Goal: Task Accomplishment & Management: Complete application form

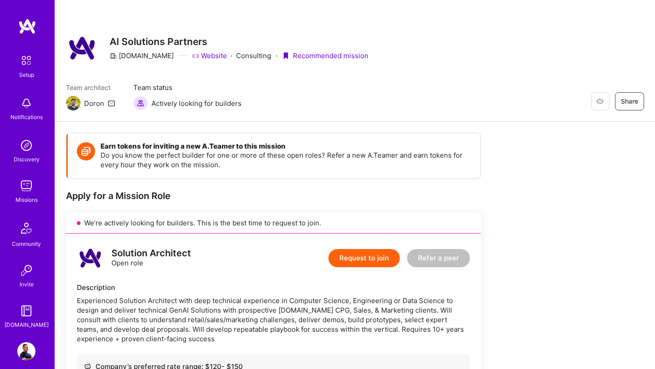
click at [23, 355] on img at bounding box center [26, 351] width 18 height 18
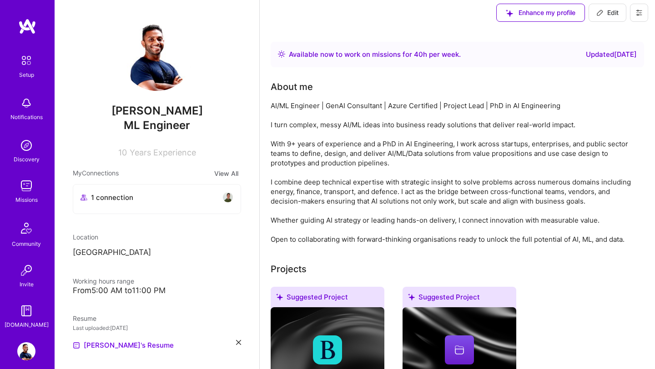
scroll to position [4, 0]
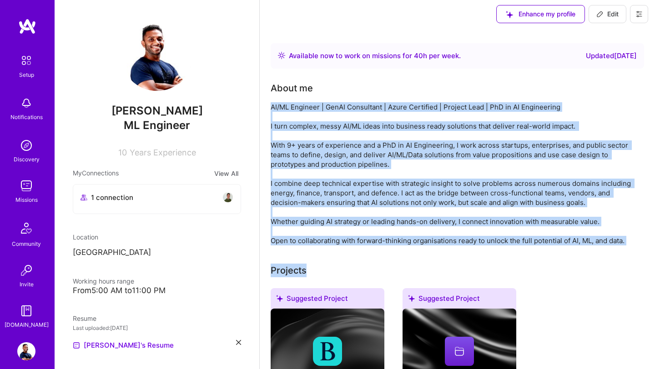
drag, startPoint x: 270, startPoint y: 107, endPoint x: 641, endPoint y: 272, distance: 406.4
click at [473, 185] on div "AI/ML Engineer | GenAI Consultant | Azure Certified | Project Lead | PhD in AI …" at bounding box center [452, 173] width 364 height 143
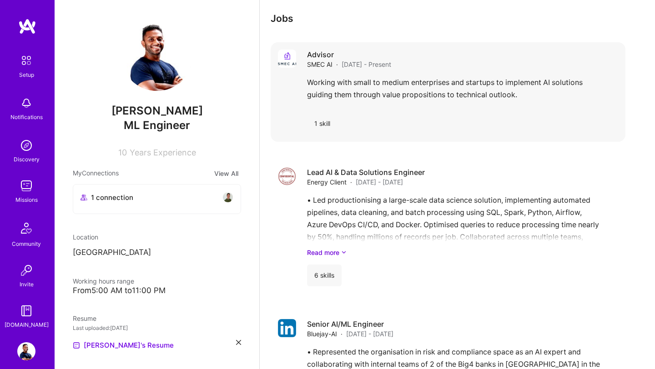
scroll to position [1541, 0]
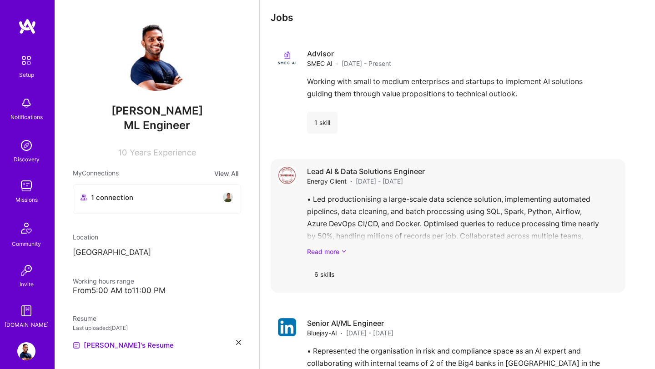
click at [343, 247] on icon at bounding box center [343, 252] width 5 height 10
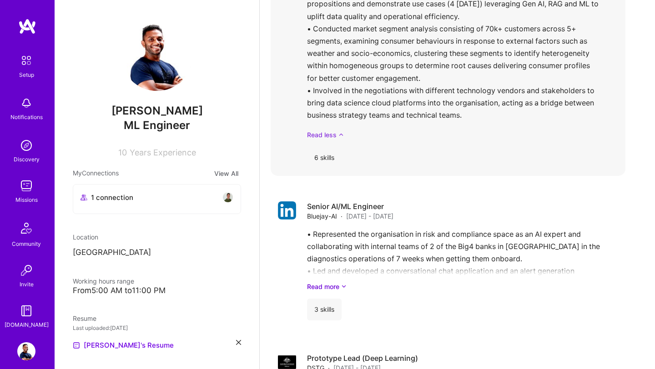
scroll to position [1855, 0]
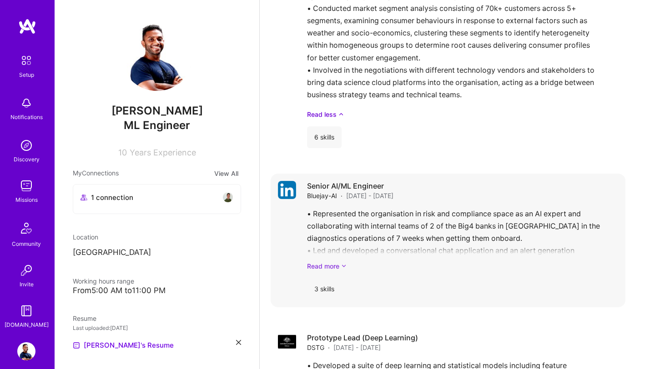
click at [342, 261] on icon at bounding box center [343, 266] width 5 height 10
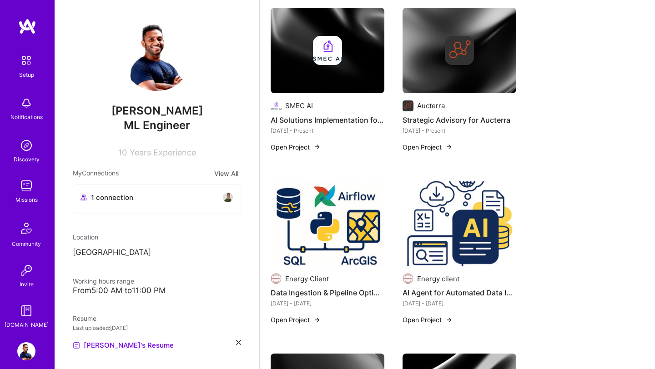
scroll to position [637, 0]
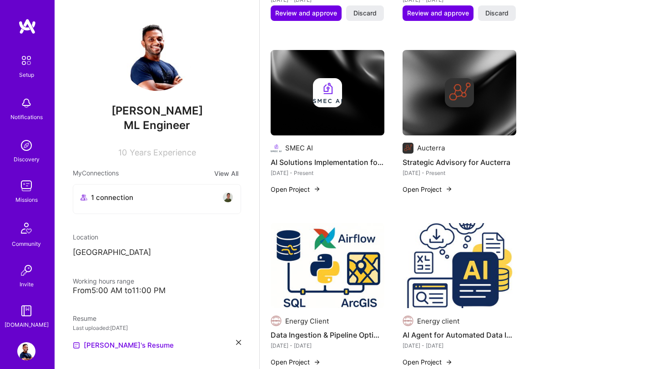
click at [25, 185] on img at bounding box center [26, 186] width 18 height 18
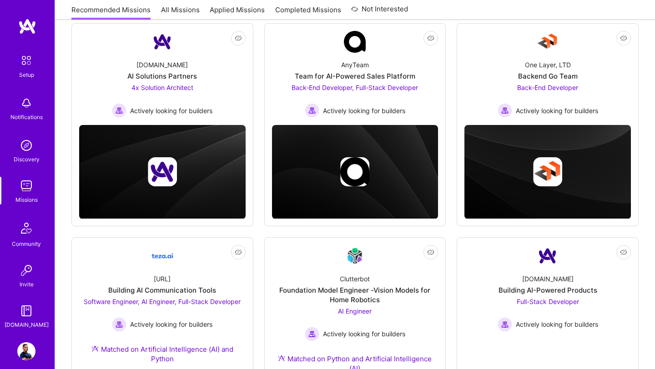
scroll to position [118, 0]
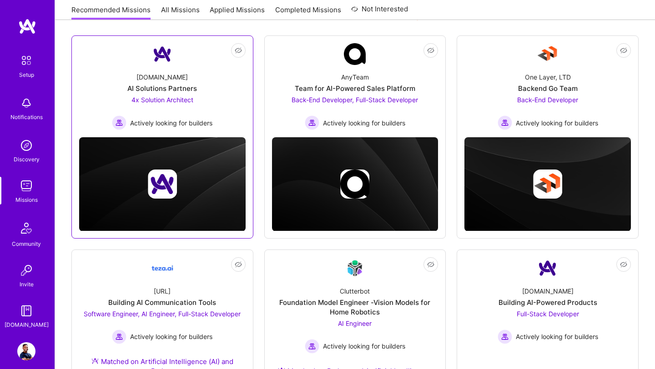
click at [166, 53] on img at bounding box center [162, 54] width 22 height 22
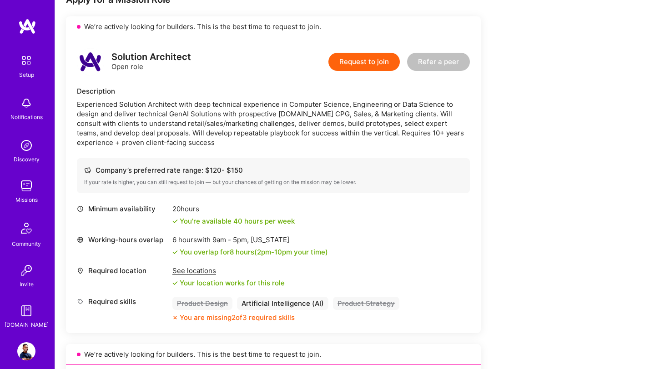
scroll to position [183, 0]
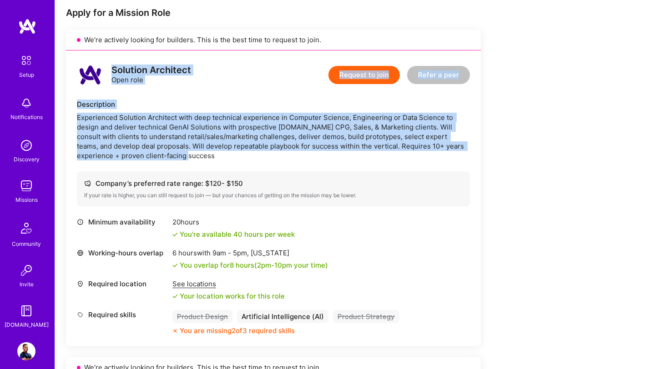
drag, startPoint x: 112, startPoint y: 68, endPoint x: 174, endPoint y: 157, distance: 108.4
click at [174, 157] on div "Solution Architect Open role Request to join Refer a peer Description Experienc…" at bounding box center [273, 198] width 415 height 296
copy div "Solution Architect Open role Request to join Refer a peer Description Experienc…"
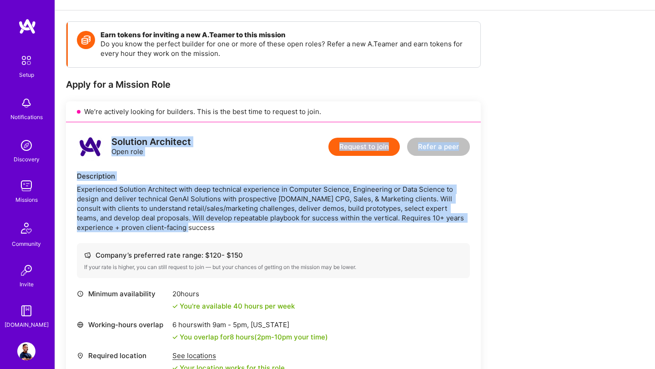
scroll to position [112, 0]
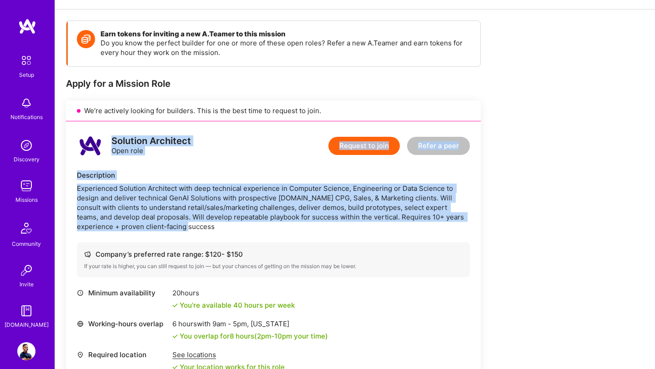
click at [155, 193] on div "Experienced Solution Architect with deep technical experience in Computer Scien…" at bounding box center [273, 208] width 393 height 48
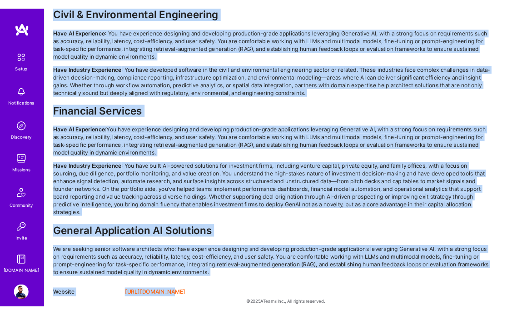
scroll to position [1974, 0]
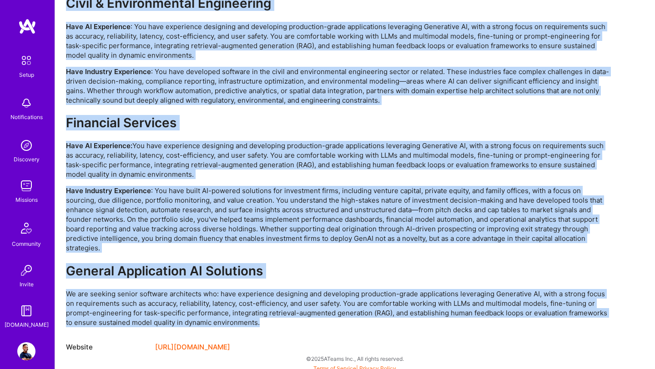
drag, startPoint x: 68, startPoint y: 25, endPoint x: 260, endPoint y: 322, distance: 353.5
copy div "What We're Building [DOMAIN_NAME] is the AI-Native Systems Integrator transform…"
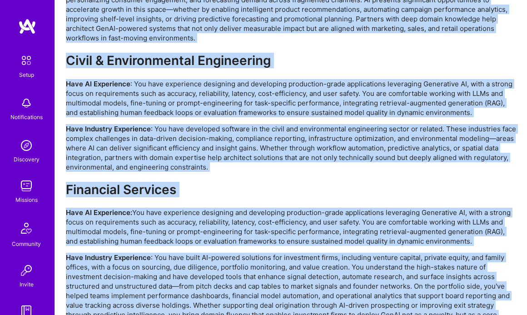
click at [330, 171] on div "We're seeking AI Solutions Partners to transform enterprise AI implementation a…" at bounding box center [291, 76] width 450 height 673
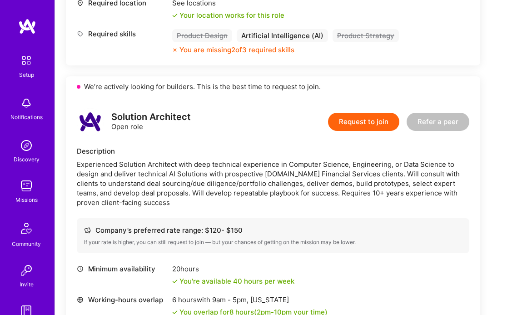
scroll to position [793, 0]
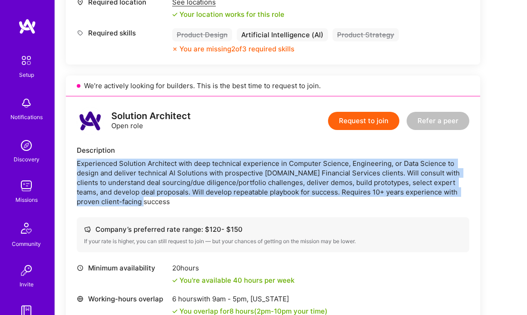
drag, startPoint x: 77, startPoint y: 163, endPoint x: 127, endPoint y: 200, distance: 62.4
click at [129, 201] on div "Experienced Solution Architect with deep technical experience in Computer Scien…" at bounding box center [273, 183] width 393 height 48
copy div "Experienced Solution Architect with deep technical experience in Computer Scien…"
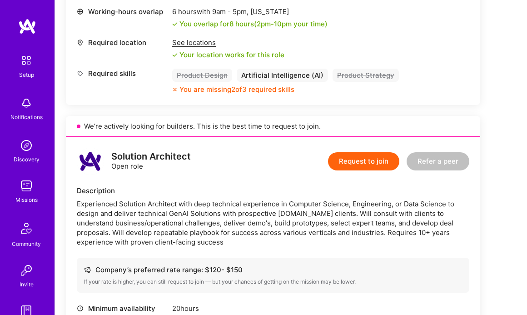
scroll to position [64, 0]
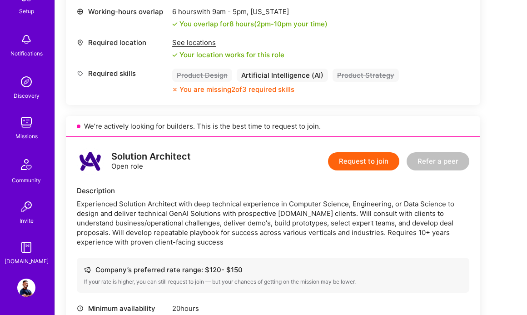
click at [28, 122] on img at bounding box center [26, 122] width 18 height 18
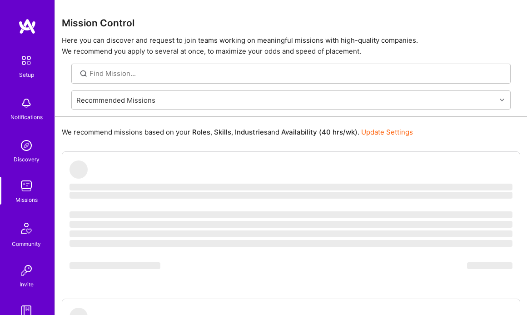
scroll to position [64, 0]
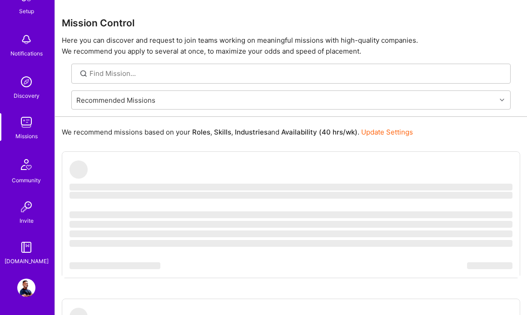
click at [34, 290] on img at bounding box center [26, 288] width 18 height 18
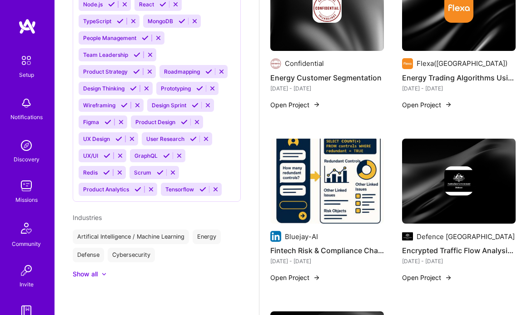
scroll to position [1148, 0]
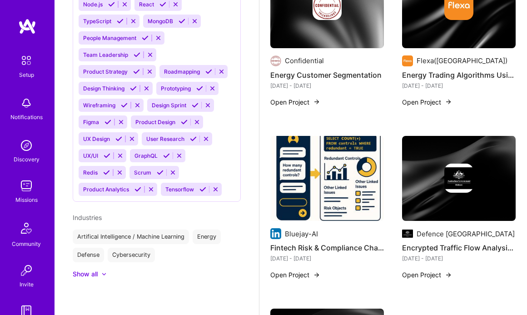
click at [317, 176] on img at bounding box center [327, 178] width 114 height 85
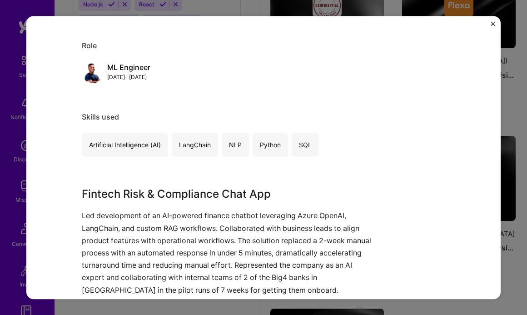
scroll to position [697, 0]
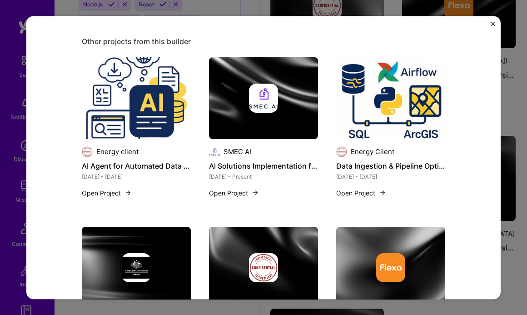
click at [514, 242] on div "Fintech Risk & Compliance Chat App Bluejay-AI Financial Services / Fintech Role…" at bounding box center [263, 157] width 527 height 315
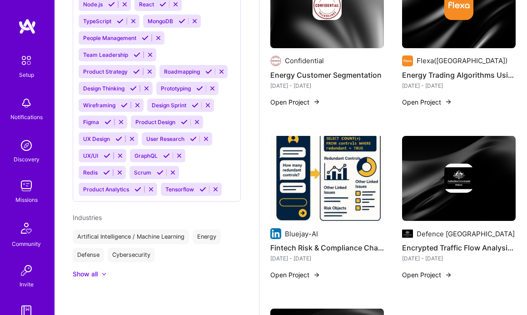
click at [314, 271] on img at bounding box center [316, 274] width 7 height 7
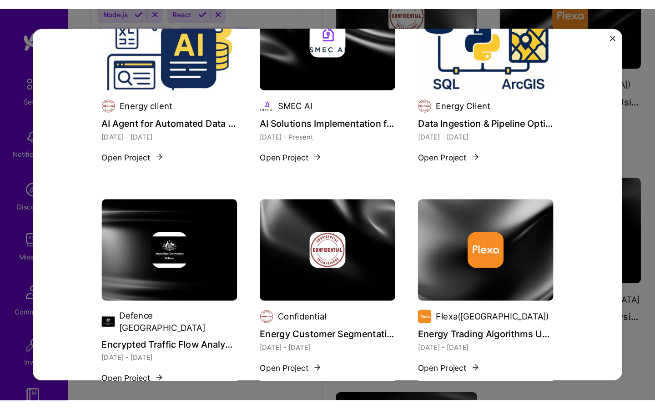
scroll to position [901, 0]
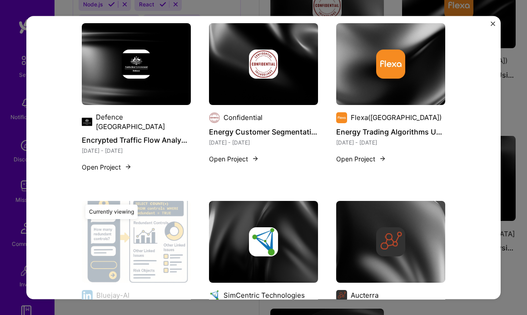
click at [518, 244] on div "Fintech Risk & Compliance Chat App Bluejay-AI Financial Services / Fintech Role…" at bounding box center [263, 157] width 527 height 315
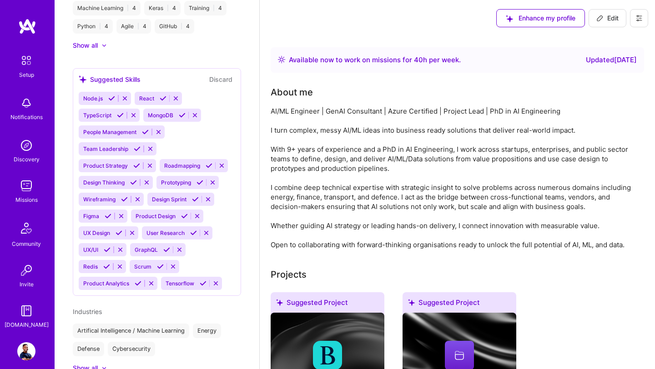
click at [611, 17] on span "Edit" at bounding box center [607, 18] width 22 height 9
select select "US"
select select "Right Now"
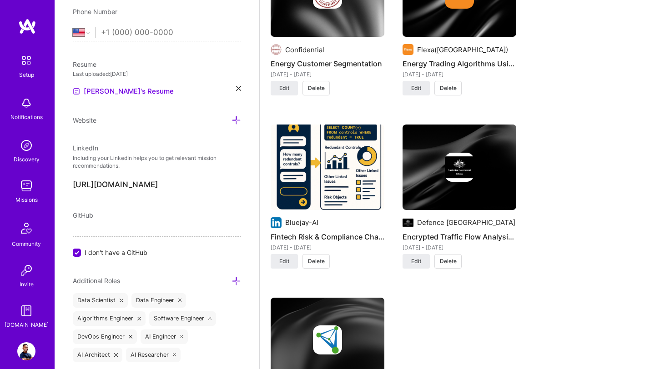
scroll to position [1515, 0]
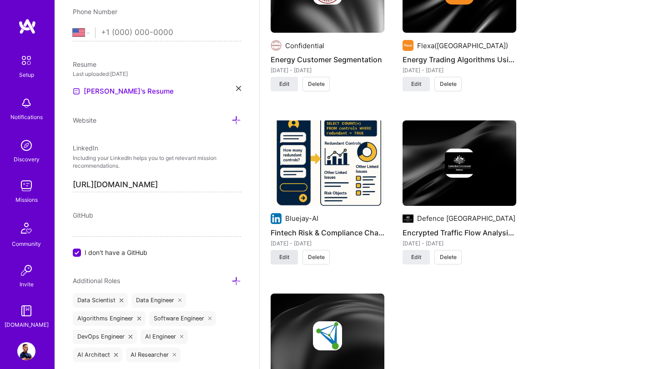
click at [282, 253] on span "Edit" at bounding box center [284, 257] width 10 height 8
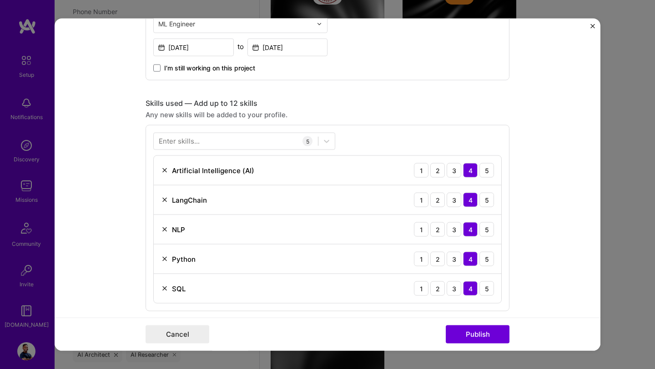
scroll to position [558, 0]
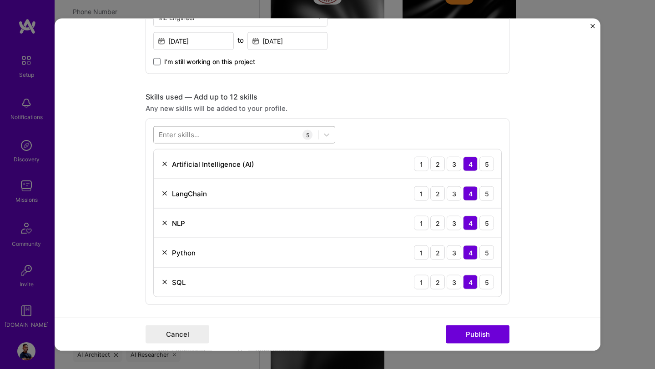
click at [237, 135] on div at bounding box center [236, 134] width 164 height 15
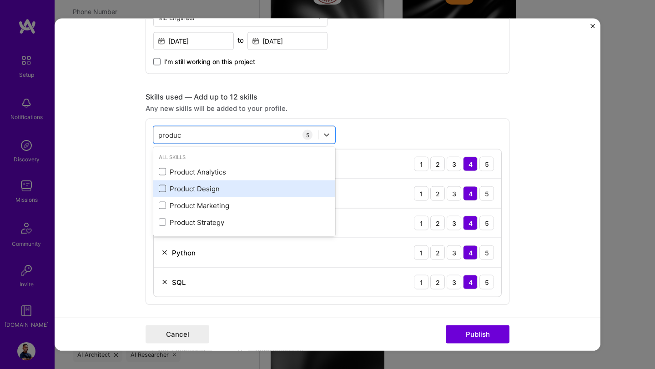
click at [161, 190] on span at bounding box center [162, 188] width 7 height 7
click at [0, 0] on input "checkbox" at bounding box center [0, 0] width 0 height 0
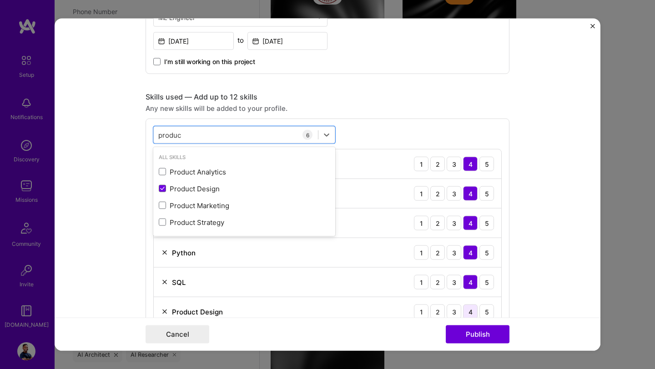
type input "produc"
click at [468, 312] on div "4" at bounding box center [470, 312] width 15 height 15
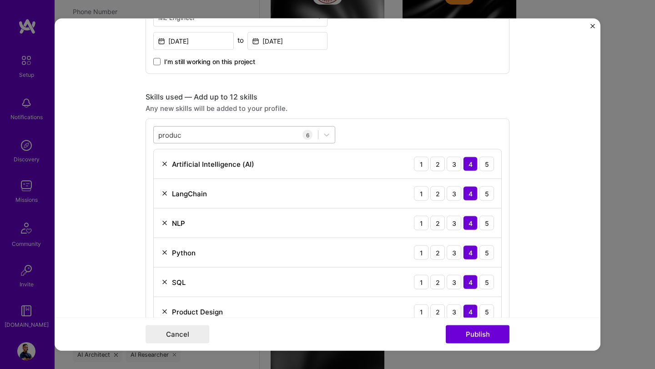
click at [204, 133] on div "produc produc" at bounding box center [236, 134] width 164 height 15
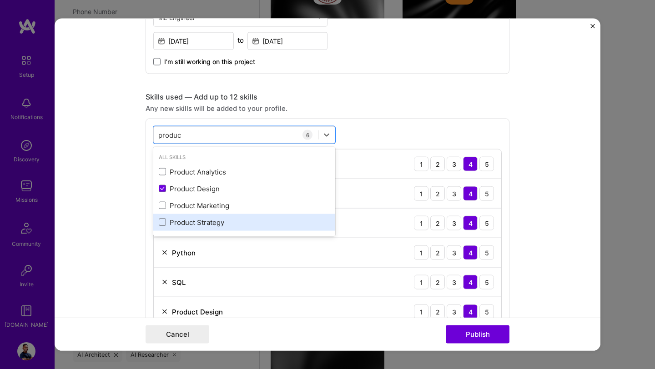
click at [162, 222] on span at bounding box center [162, 222] width 7 height 7
click at [0, 0] on input "checkbox" at bounding box center [0, 0] width 0 height 0
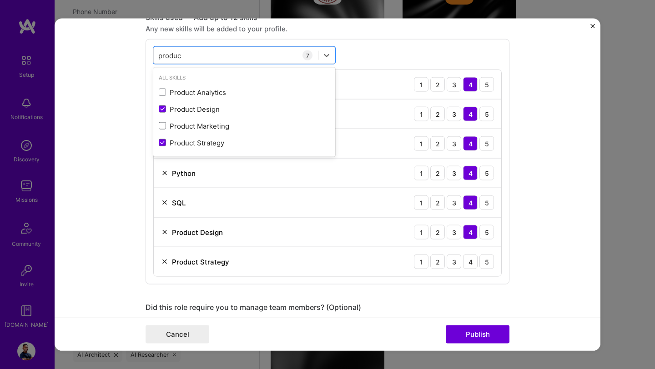
scroll to position [638, 0]
click at [472, 264] on div "4" at bounding box center [470, 261] width 15 height 15
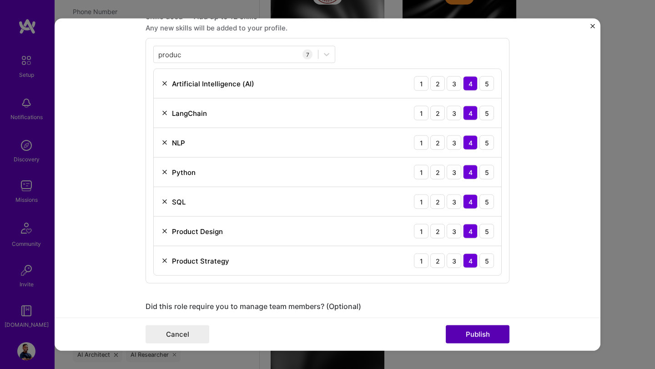
click at [475, 337] on button "Publish" at bounding box center [477, 334] width 64 height 18
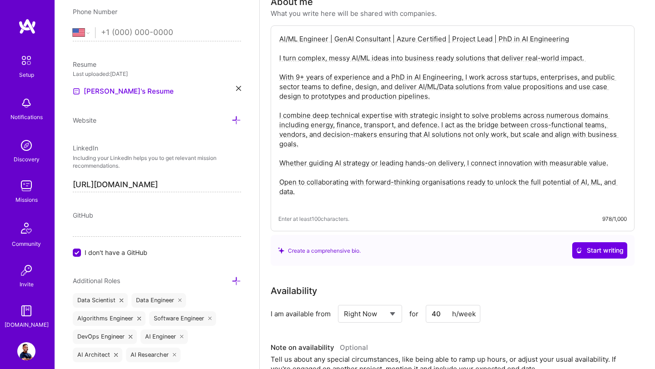
scroll to position [0, 0]
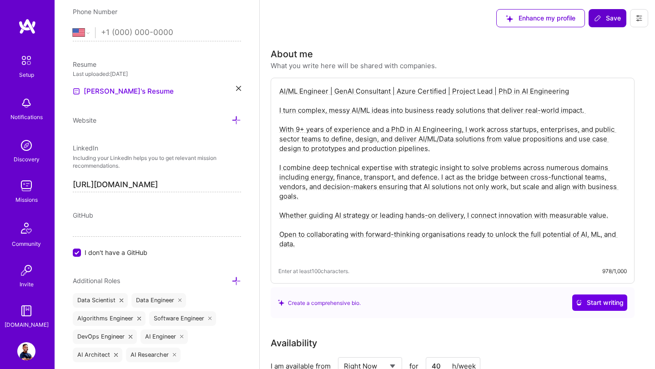
click at [609, 22] on span "Save" at bounding box center [607, 18] width 27 height 9
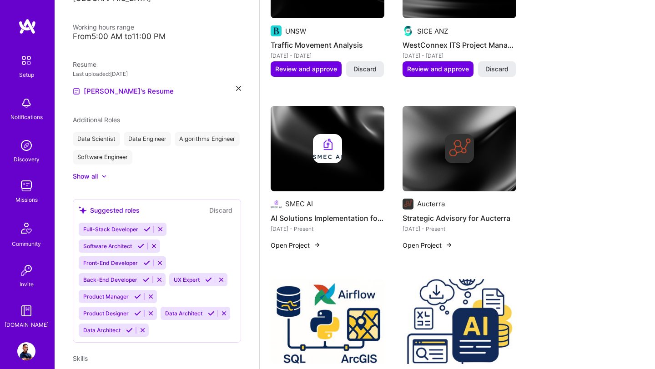
scroll to position [584, 0]
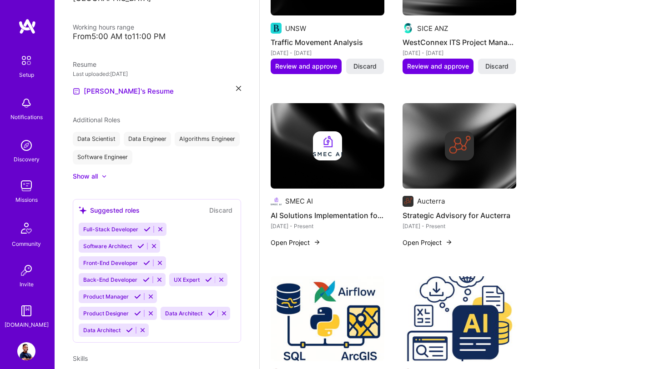
click at [27, 187] on img at bounding box center [26, 186] width 18 height 18
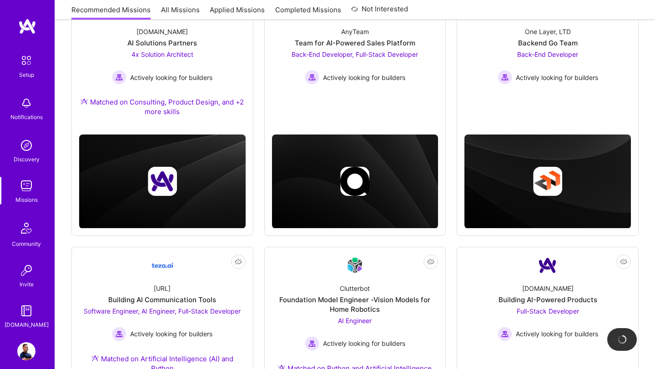
scroll to position [161, 0]
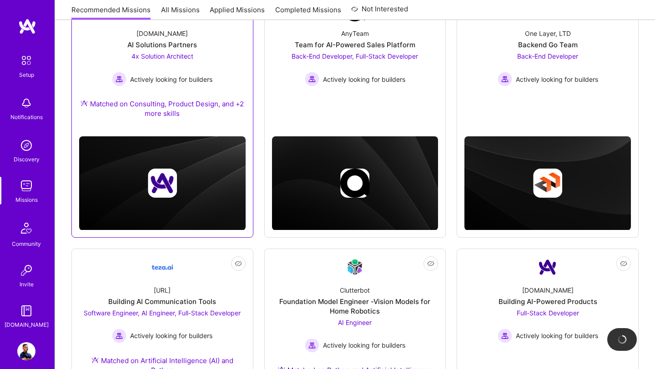
click at [148, 50] on div "[DOMAIN_NAME] AI Solutions Partners 4x Solution Architect Actively looking for …" at bounding box center [162, 75] width 166 height 108
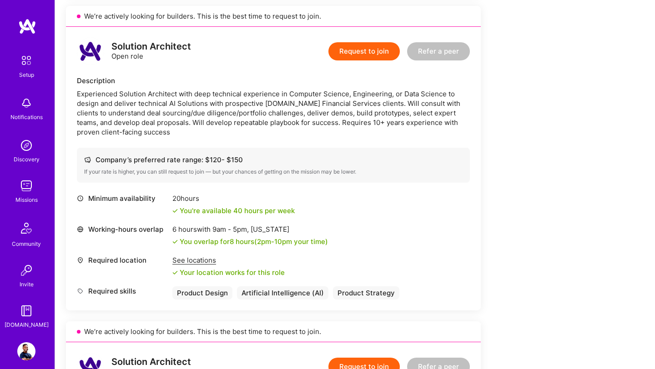
scroll to position [835, 0]
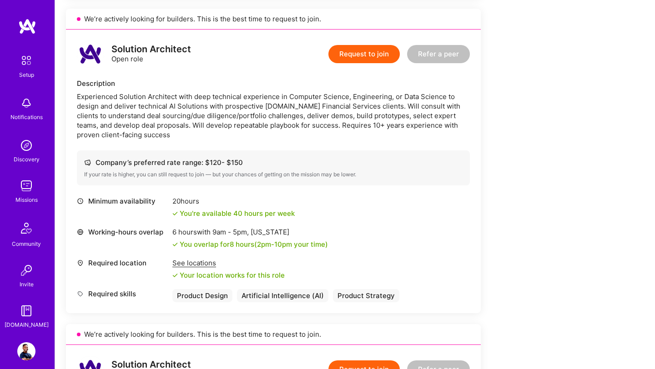
click at [376, 56] on button "Request to join" at bounding box center [363, 54] width 71 height 18
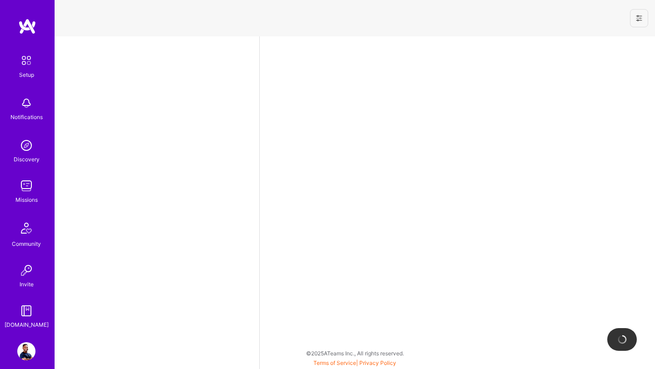
select select "US"
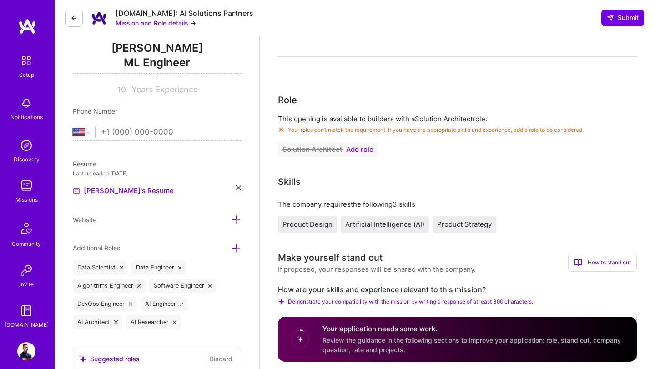
scroll to position [22, 0]
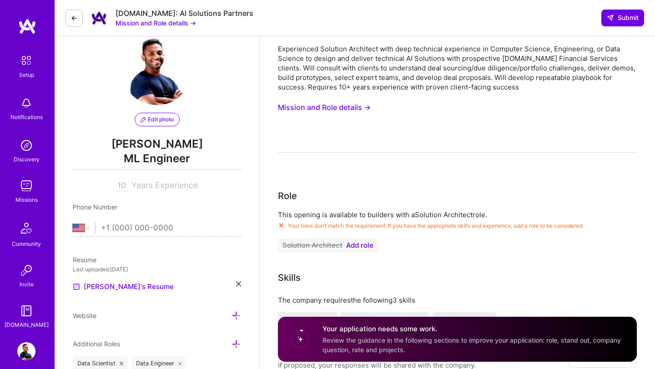
click at [357, 247] on span "Add role" at bounding box center [359, 245] width 27 height 7
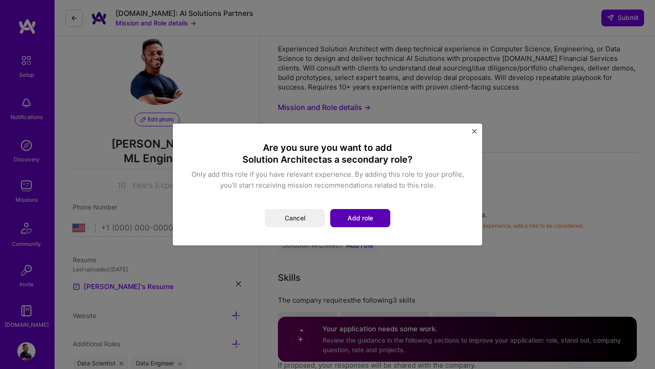
click at [361, 220] on button "Add role" at bounding box center [360, 218] width 60 height 18
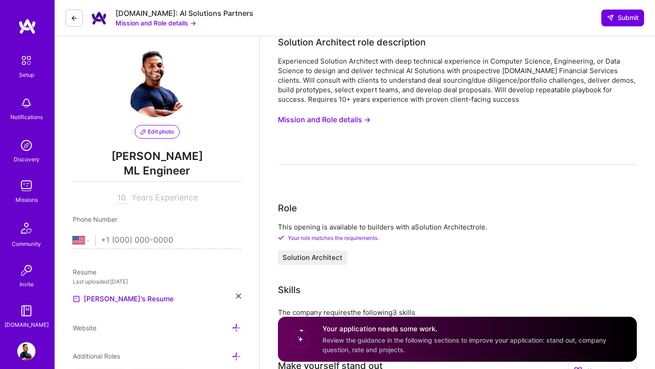
scroll to position [0, 0]
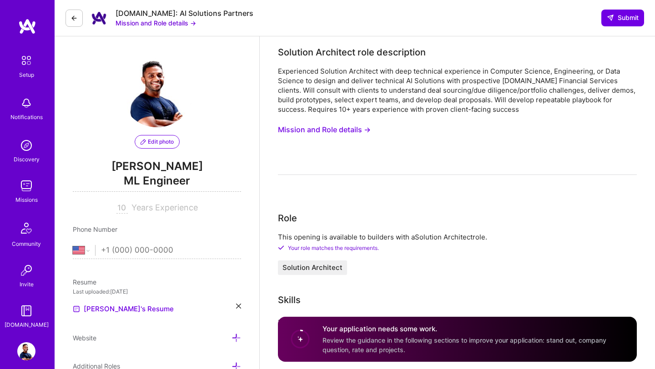
click at [349, 131] on button "Mission and Role details →" at bounding box center [324, 129] width 93 height 17
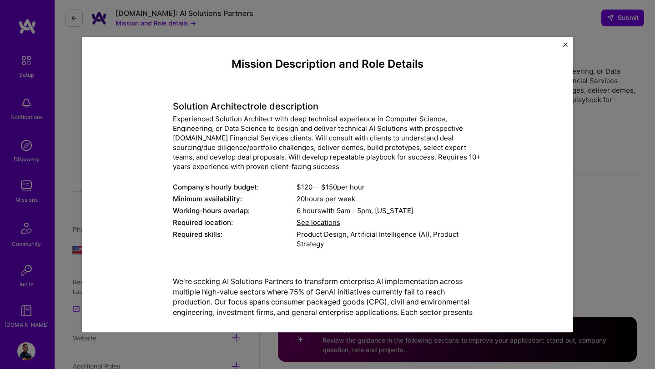
click at [623, 158] on div "Mission Description and Role Details Solution Architect role description Experi…" at bounding box center [327, 184] width 655 height 369
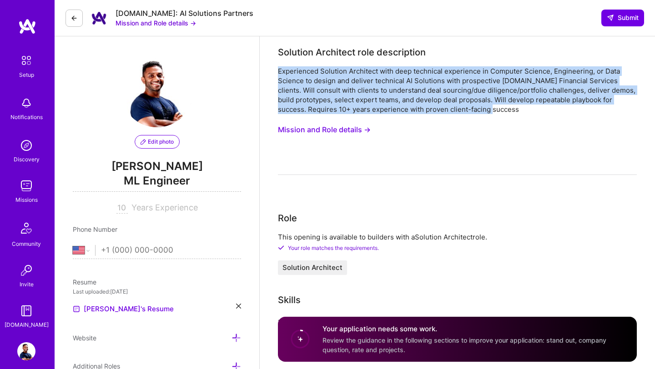
drag, startPoint x: 278, startPoint y: 70, endPoint x: 493, endPoint y: 107, distance: 218.3
click at [493, 107] on div "Experienced Solution Architect with deep technical experience in Computer Scien…" at bounding box center [457, 90] width 359 height 48
copy div "Experienced Solution Architect with deep technical experience in Computer Scien…"
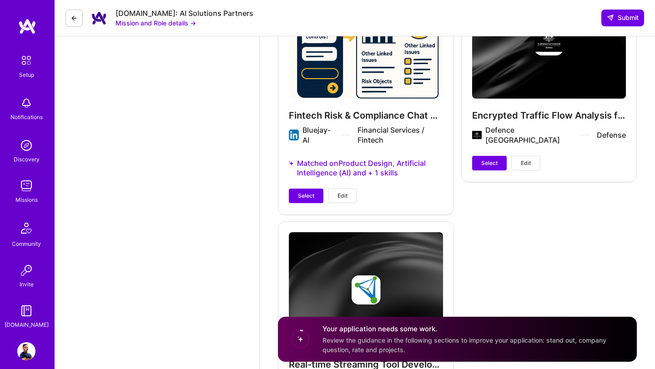
scroll to position [2353, 0]
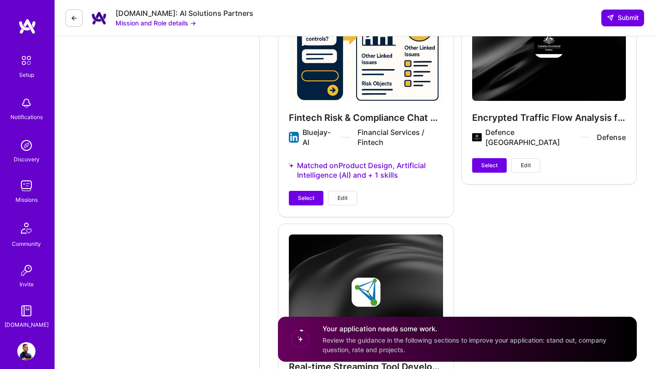
click at [312, 197] on span "Select" at bounding box center [306, 198] width 16 height 8
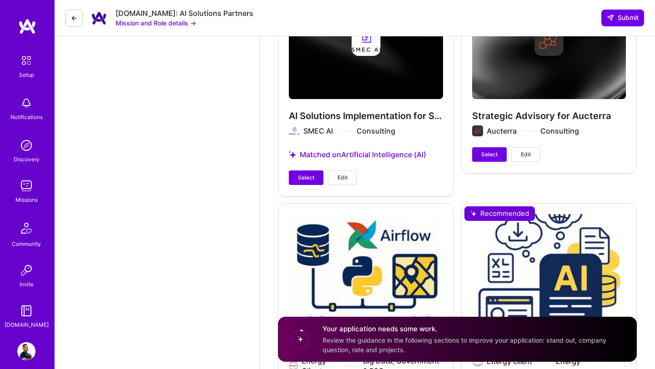
scroll to position [1677, 0]
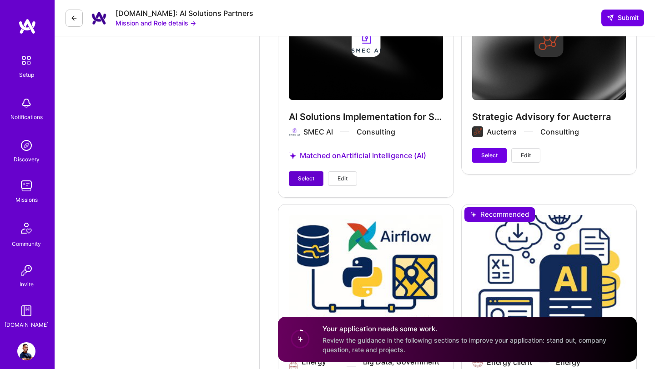
click at [309, 177] on span "Select" at bounding box center [306, 179] width 16 height 8
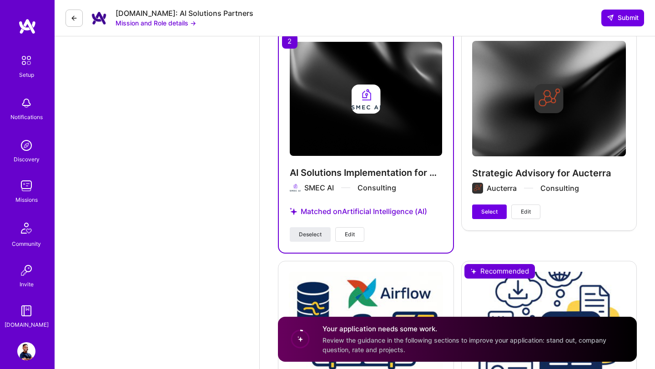
scroll to position [1621, 0]
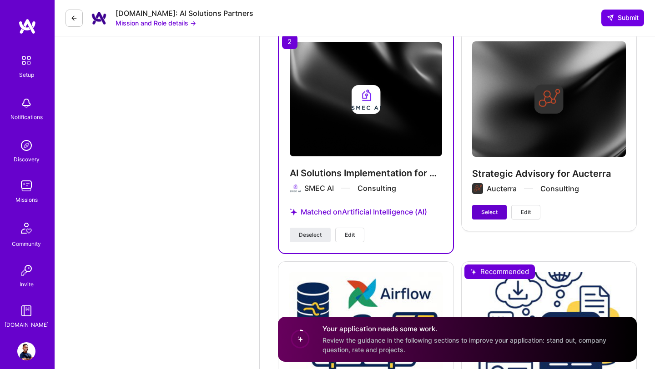
click at [492, 214] on span "Select" at bounding box center [489, 212] width 16 height 8
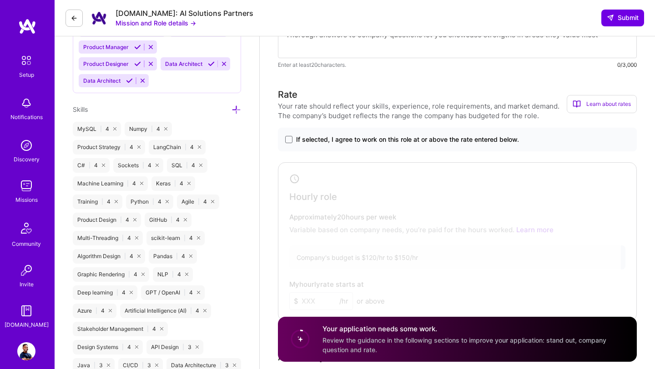
scroll to position [531, 0]
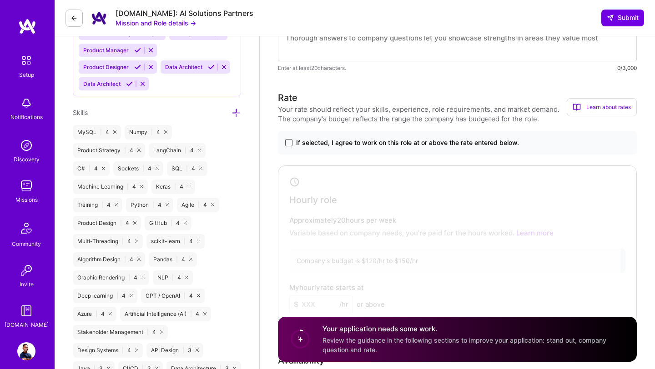
click at [290, 141] on span at bounding box center [288, 142] width 7 height 7
click at [0, 0] on input "If selected, I agree to work on this role at or above the rate entered below." at bounding box center [0, 0] width 0 height 0
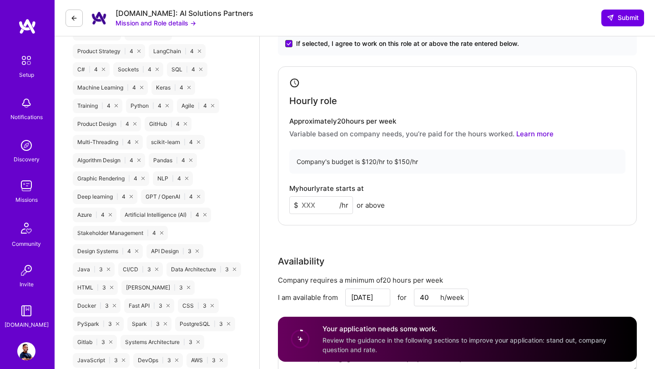
scroll to position [666, 0]
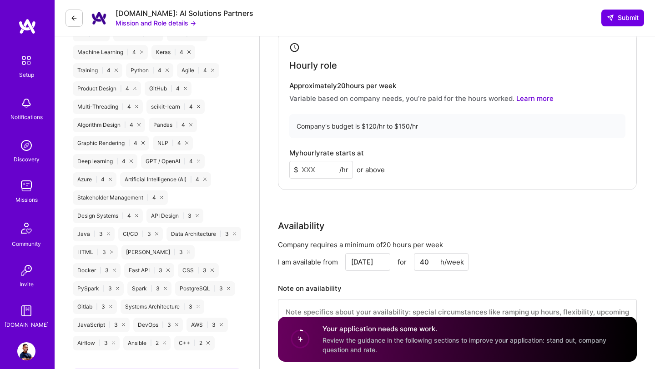
click at [313, 166] on input at bounding box center [321, 170] width 64 height 18
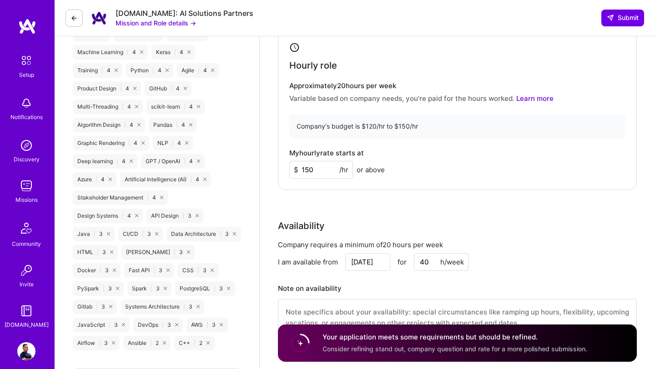
click at [322, 196] on div "Rate Your rate should reflect your skills, experience, role requirements, and m…" at bounding box center [457, 151] width 359 height 391
click at [323, 176] on input "150" at bounding box center [321, 170] width 64 height 18
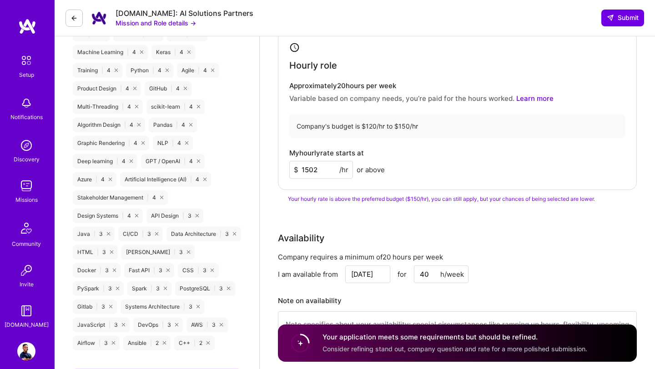
type input "150"
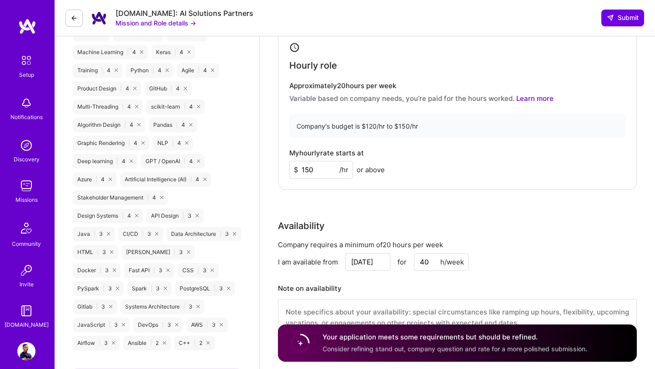
click at [341, 203] on div "Rate Your rate should reflect your skills, experience, role requirements, and m…" at bounding box center [457, 151] width 359 height 391
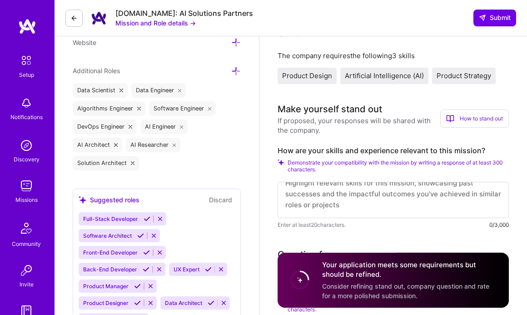
scroll to position [266, 0]
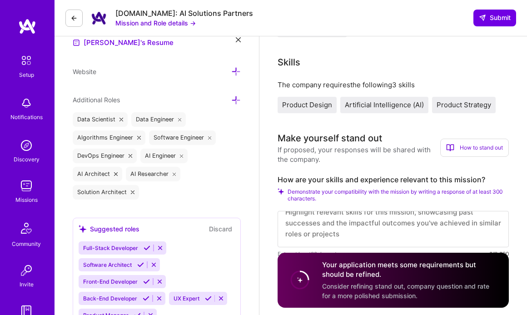
drag, startPoint x: 277, startPoint y: 180, endPoint x: 472, endPoint y: 172, distance: 195.2
click at [472, 173] on div "Make yourself stand out If proposed, your responses will be shared with the com…" at bounding box center [393, 194] width 231 height 127
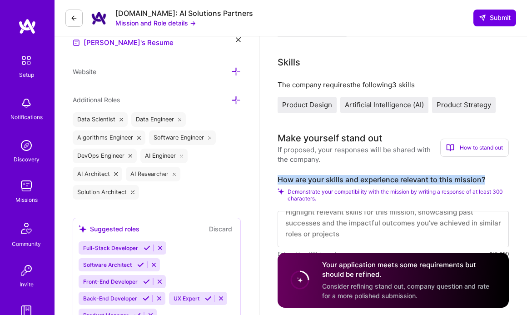
drag, startPoint x: 487, startPoint y: 180, endPoint x: 265, endPoint y: 179, distance: 222.7
copy label "How are your skills and experience relevant to this mission?"
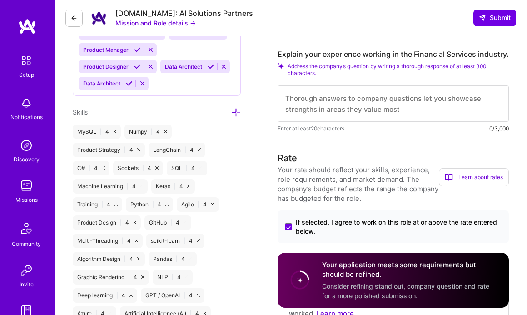
scroll to position [500, 0]
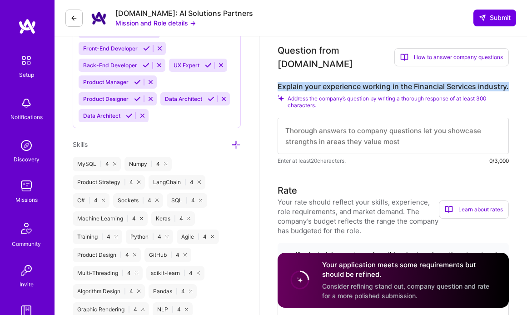
drag, startPoint x: 278, startPoint y: 76, endPoint x: 535, endPoint y: 82, distance: 257.4
copy label "Explain your experience working in the Financial Services industry."
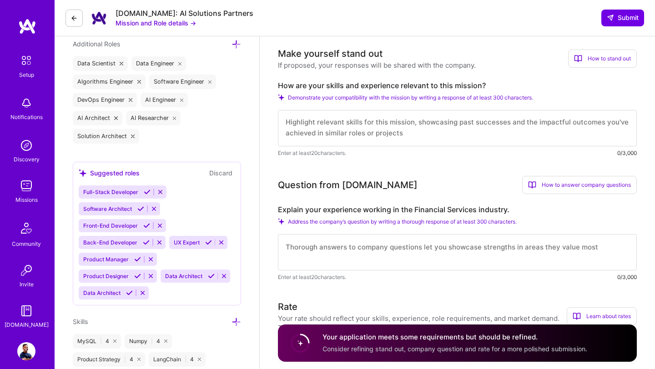
scroll to position [0, 0]
click at [322, 126] on textarea at bounding box center [457, 128] width 359 height 36
paste textarea "L ipsum 20+ dolor si ametconsec adipiscing EL sed DO eiusmodte incidi utlaboree…"
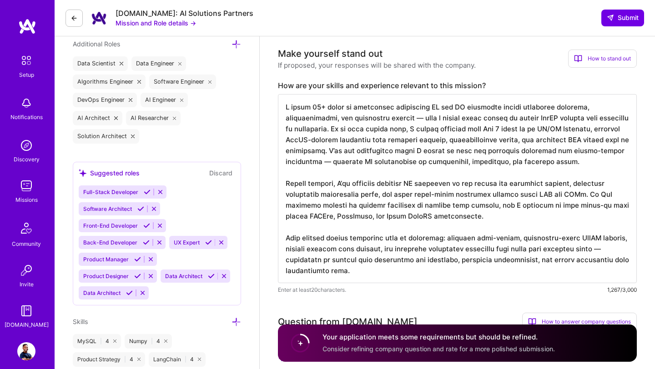
click at [316, 105] on textarea at bounding box center [457, 188] width 359 height 189
click at [389, 261] on textarea at bounding box center [457, 188] width 359 height 189
drag, startPoint x: 417, startPoint y: 262, endPoint x: 500, endPoint y: 269, distance: 82.6
click at [500, 269] on textarea at bounding box center [457, 188] width 359 height 189
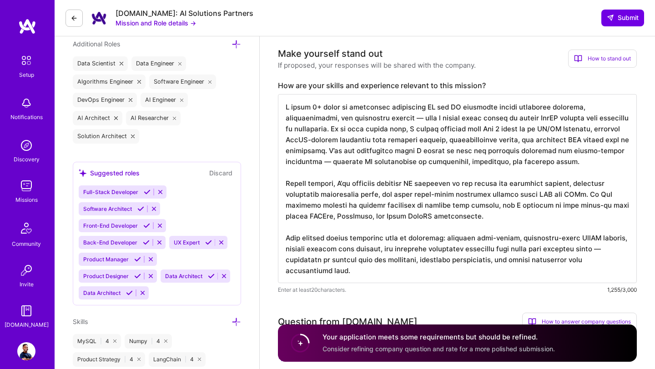
click at [508, 272] on textarea at bounding box center [457, 188] width 359 height 189
drag, startPoint x: 555, startPoint y: 260, endPoint x: 418, endPoint y: 263, distance: 137.3
click at [418, 263] on textarea at bounding box center [457, 188] width 359 height 189
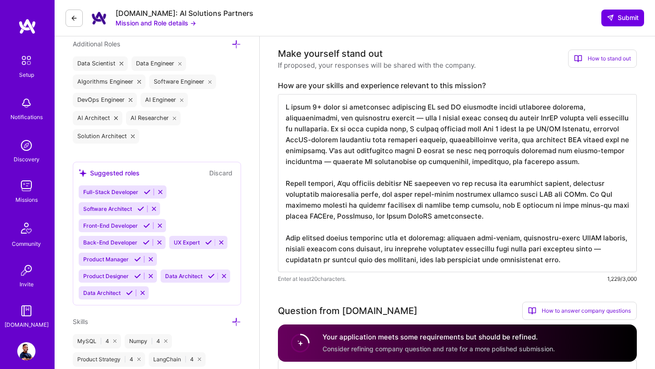
click at [439, 239] on textarea at bounding box center [457, 183] width 359 height 178
click at [286, 264] on textarea at bounding box center [457, 183] width 359 height 178
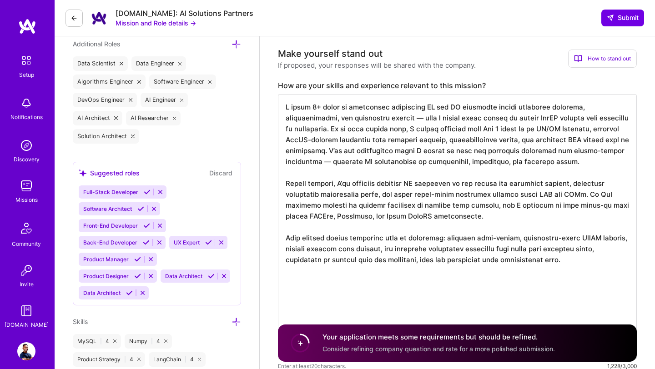
click at [545, 264] on textarea at bounding box center [457, 226] width 359 height 265
click at [548, 262] on textarea at bounding box center [457, 226] width 359 height 265
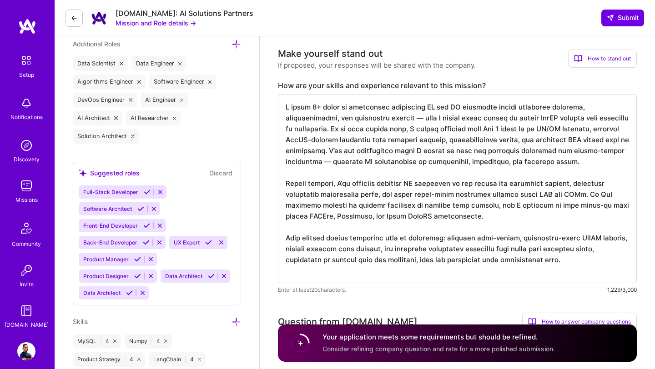
paste textarea "I bring over 10 years of experience delivering AI and ML solutions across Finan…"
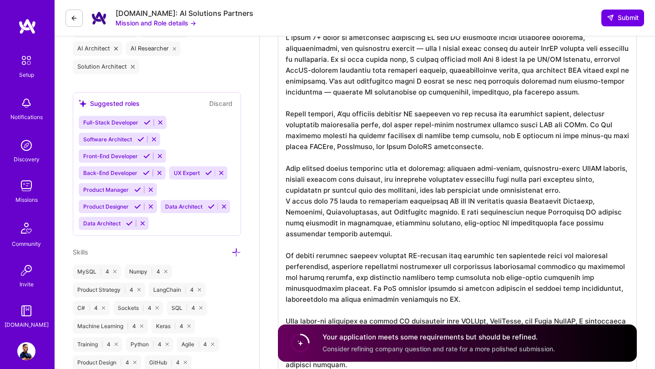
scroll to position [1, 0]
click at [286, 200] on textarea at bounding box center [457, 201] width 359 height 353
click at [330, 202] on textarea at bounding box center [457, 201] width 359 height 353
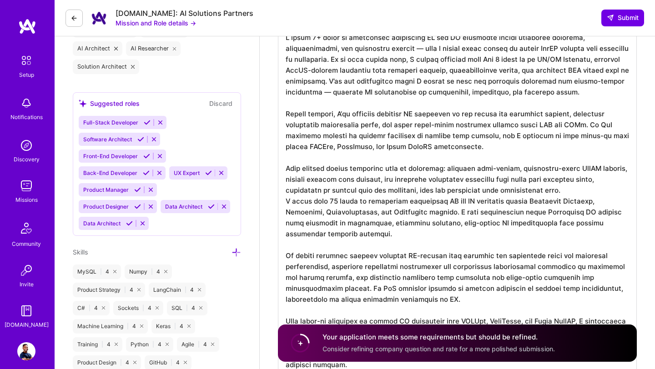
click at [327, 199] on textarea at bounding box center [457, 201] width 359 height 353
click at [528, 190] on textarea at bounding box center [457, 201] width 359 height 353
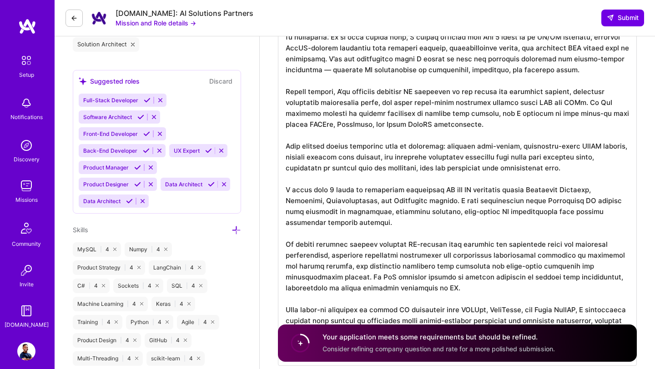
scroll to position [417, 0]
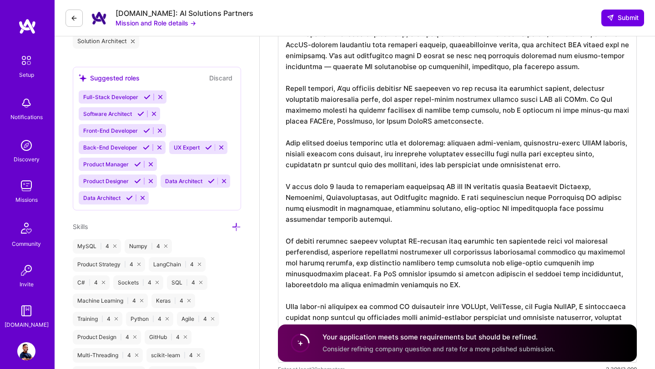
click at [513, 252] on textarea at bounding box center [457, 181] width 359 height 364
click at [581, 253] on textarea at bounding box center [457, 181] width 359 height 364
click at [590, 252] on textarea at bounding box center [457, 181] width 359 height 364
drag, startPoint x: 334, startPoint y: 265, endPoint x: 276, endPoint y: 265, distance: 57.3
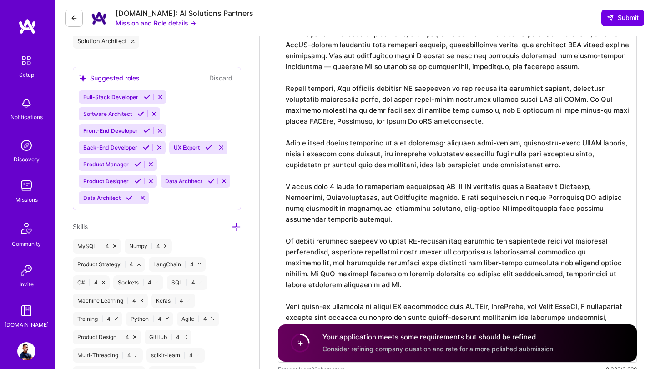
click at [519, 265] on textarea at bounding box center [457, 181] width 359 height 364
paste textarea "energy sectors"
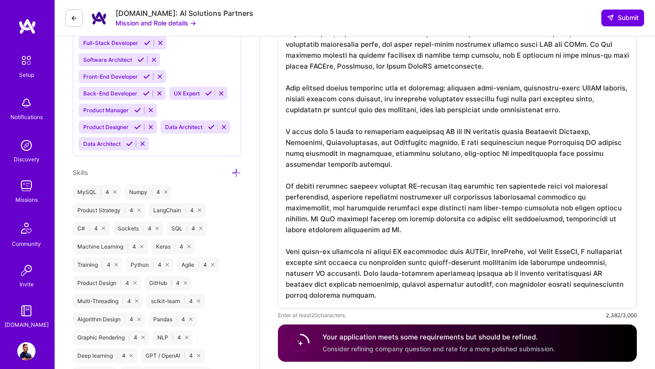
scroll to position [472, 0]
click at [337, 233] on textarea at bounding box center [457, 126] width 359 height 364
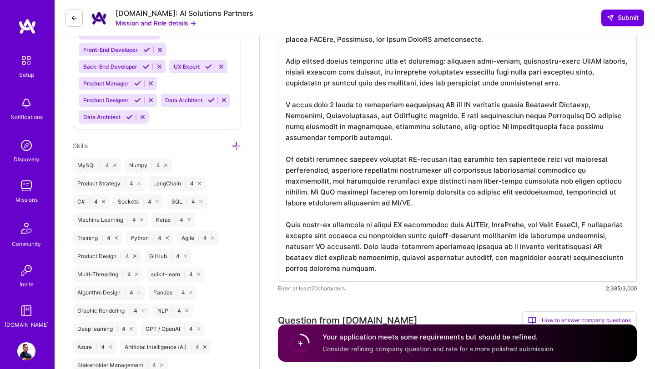
scroll to position [500, 0]
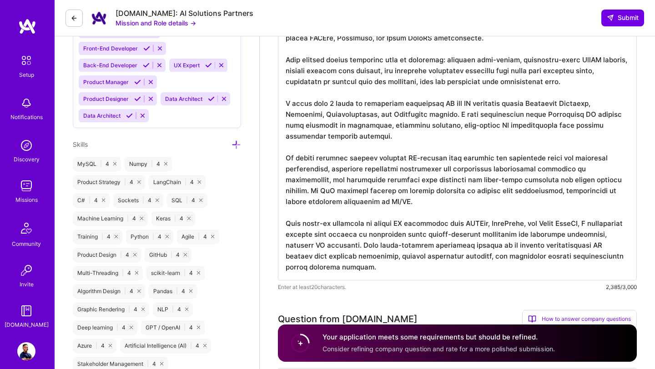
click at [310, 258] on textarea at bounding box center [457, 99] width 359 height 364
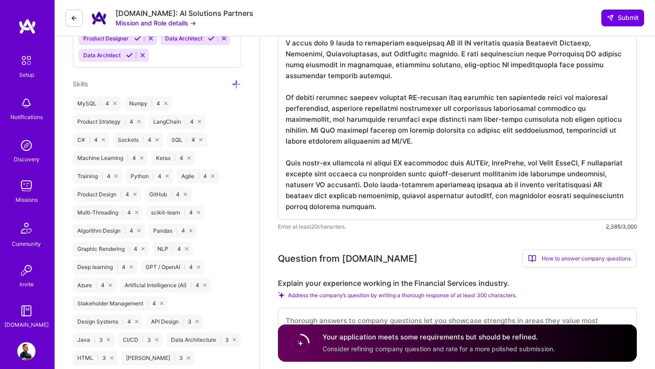
scroll to position [561, 0]
click at [566, 174] on textarea at bounding box center [457, 37] width 359 height 364
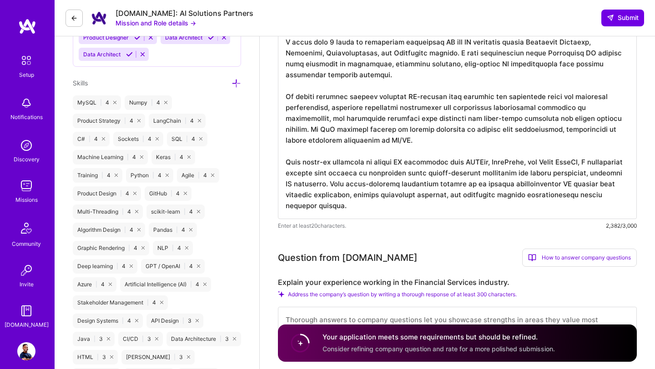
click at [548, 190] on textarea at bounding box center [457, 37] width 359 height 364
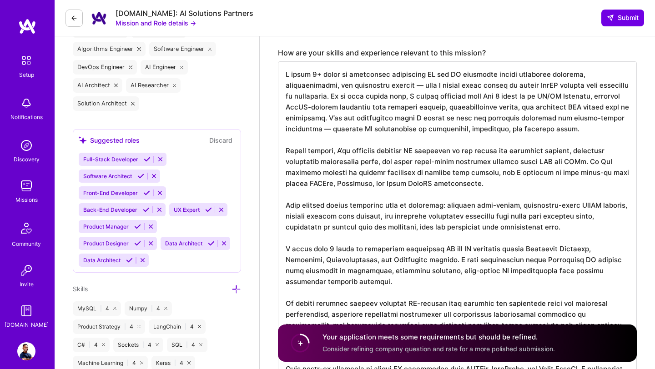
scroll to position [354, 0]
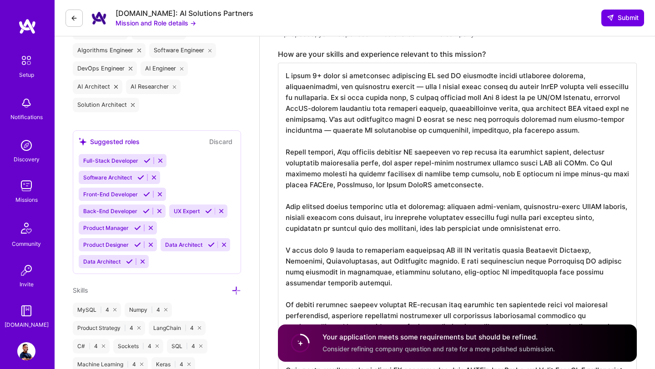
drag, startPoint x: 539, startPoint y: 228, endPoint x: 216, endPoint y: 33, distance: 376.7
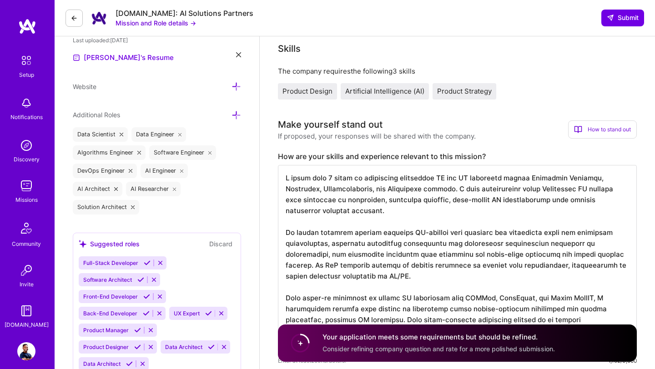
scroll to position [249, 0]
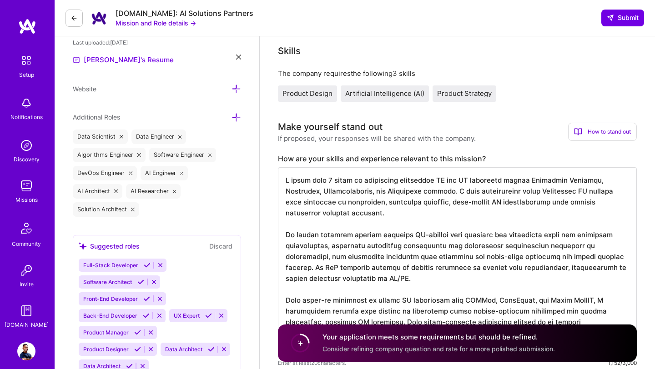
click at [284, 182] on textarea at bounding box center [457, 261] width 359 height 189
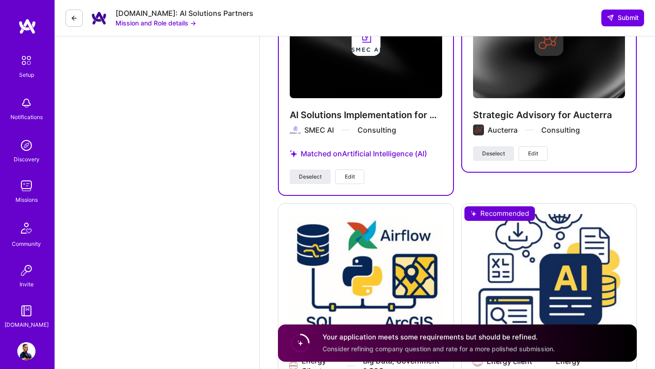
scroll to position [1789, 0]
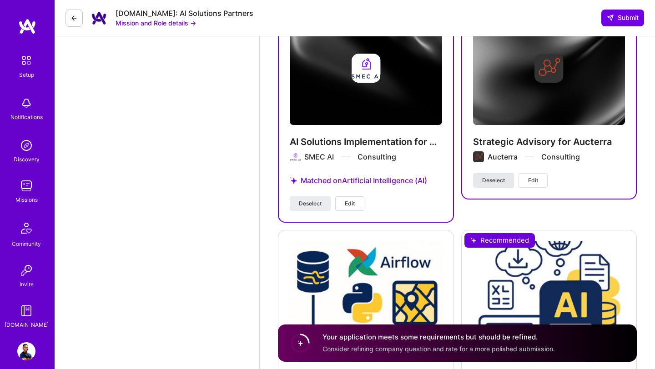
type textarea "I bring over 9 years of experience delivering AI and ML solutions across Financ…"
click at [500, 183] on span "Deselect" at bounding box center [493, 180] width 23 height 8
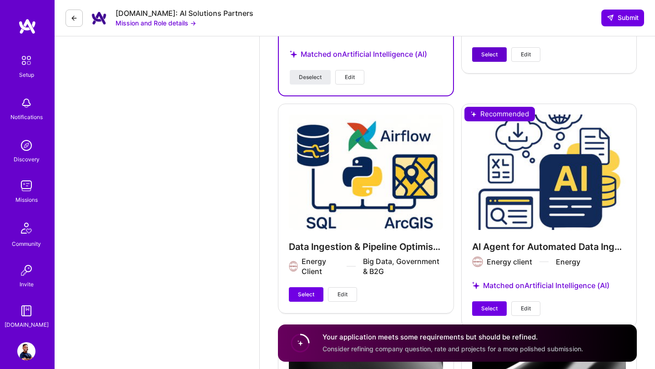
scroll to position [1950, 0]
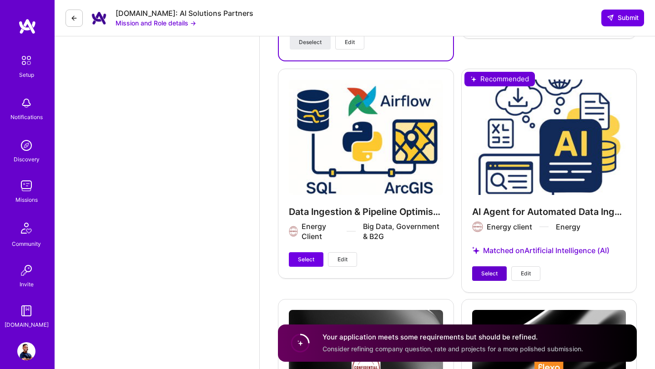
click at [491, 271] on span "Select" at bounding box center [489, 274] width 16 height 8
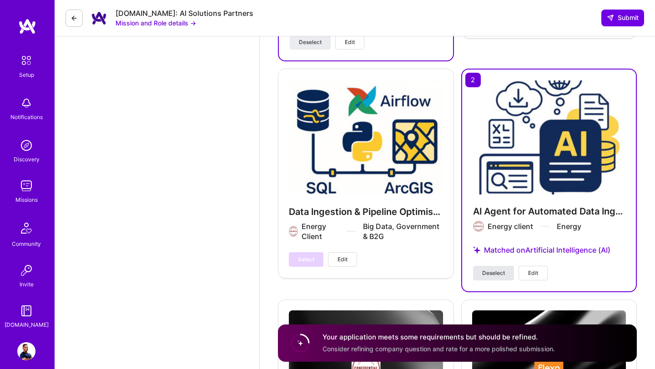
click at [491, 271] on span "Deselect" at bounding box center [493, 273] width 23 height 8
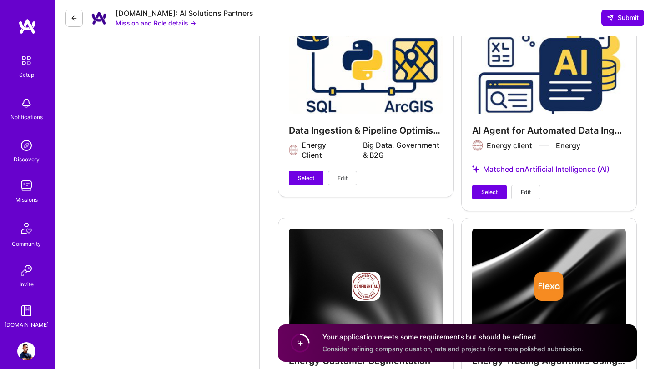
scroll to position [2047, 0]
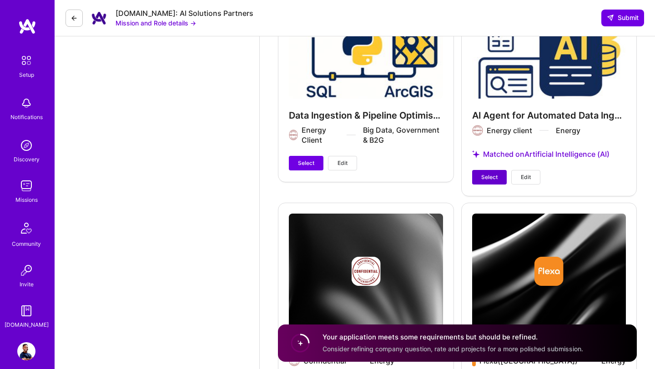
click at [490, 179] on span "Select" at bounding box center [489, 177] width 16 height 8
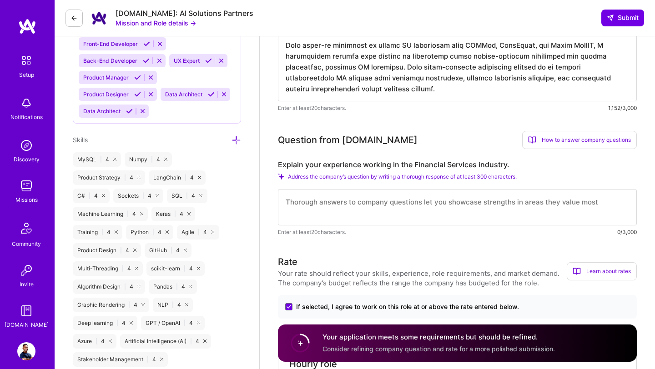
scroll to position [505, 0]
click at [326, 209] on textarea at bounding box center [457, 206] width 359 height 36
paste textarea "I have substantial experience working in the Financial Services sector, primari…"
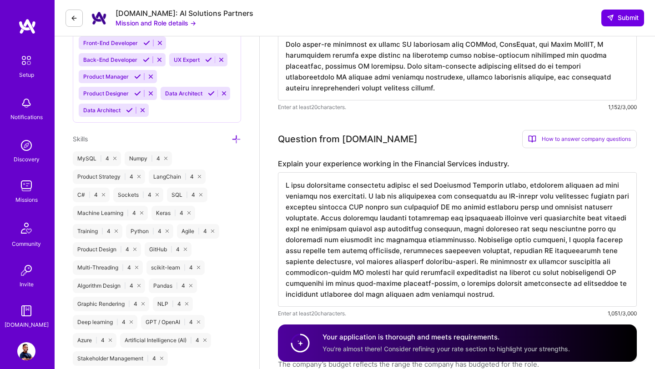
click at [302, 206] on textarea at bounding box center [457, 239] width 359 height 135
click at [344, 187] on textarea at bounding box center [457, 239] width 359 height 135
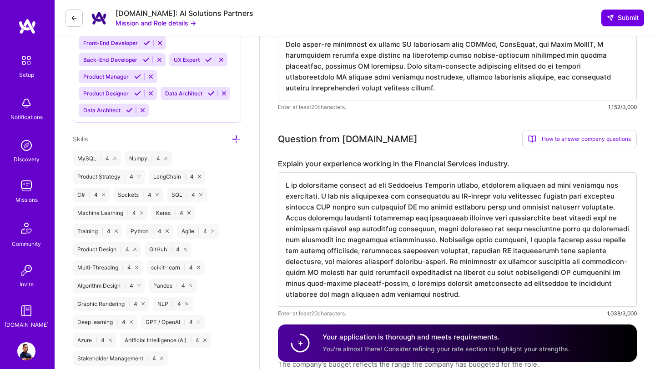
click at [472, 187] on textarea at bounding box center [457, 239] width 359 height 135
click at [457, 208] on textarea at bounding box center [457, 239] width 359 height 135
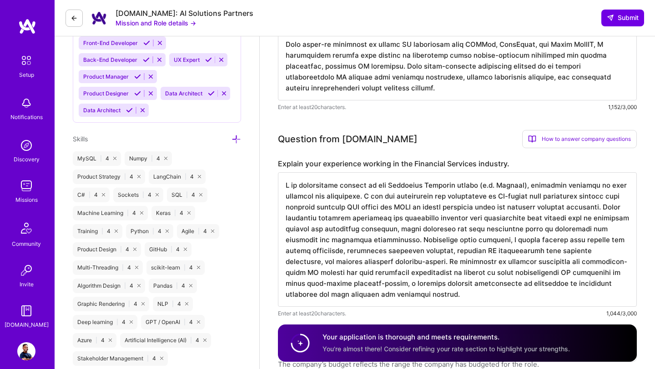
click at [345, 260] on textarea at bounding box center [457, 239] width 359 height 135
click at [568, 273] on textarea at bounding box center [457, 239] width 359 height 135
click at [286, 285] on textarea at bounding box center [457, 239] width 359 height 135
click at [383, 286] on textarea at bounding box center [457, 239] width 359 height 135
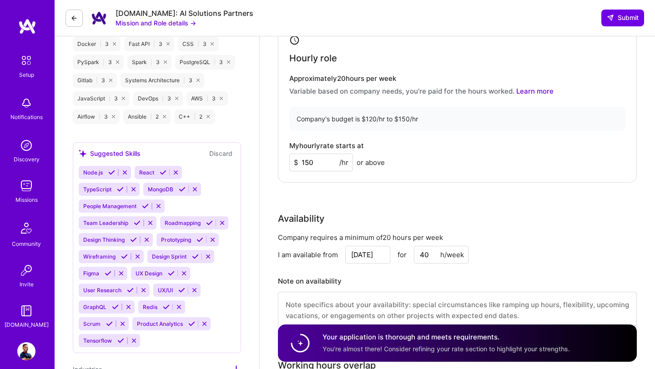
scroll to position [895, 0]
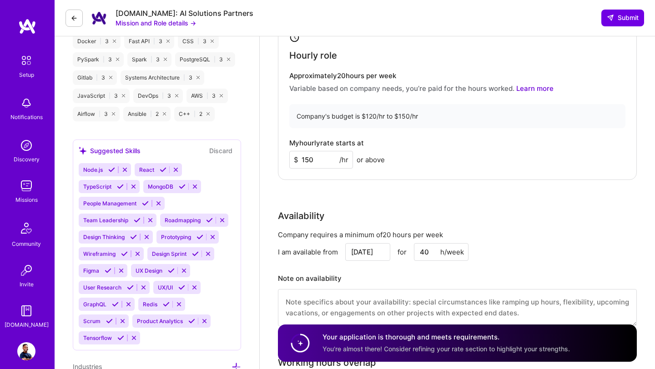
type textarea "I am experienced working in the Financial Services sector (e.g. Westpac), prima…"
click at [324, 157] on input "150" at bounding box center [321, 160] width 64 height 18
type input "1"
click at [373, 198] on div "Rate Your rate should reflect your skills, experience, role requirements, and m…" at bounding box center [457, 141] width 359 height 391
drag, startPoint x: 317, startPoint y: 161, endPoint x: 301, endPoint y: 161, distance: 15.9
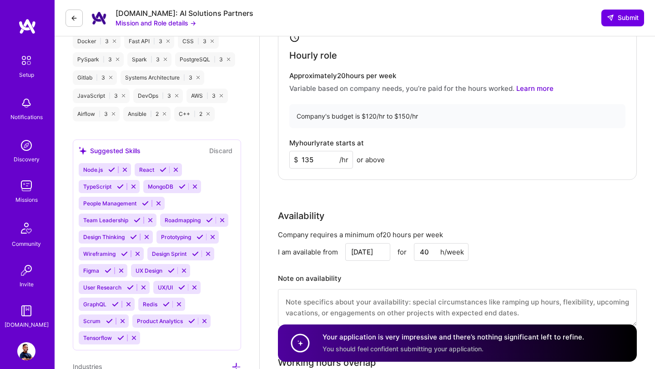
click at [301, 161] on input "135" at bounding box center [321, 160] width 64 height 18
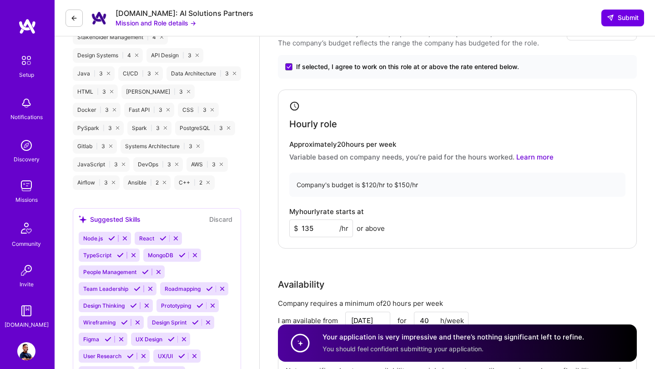
scroll to position [811, 0]
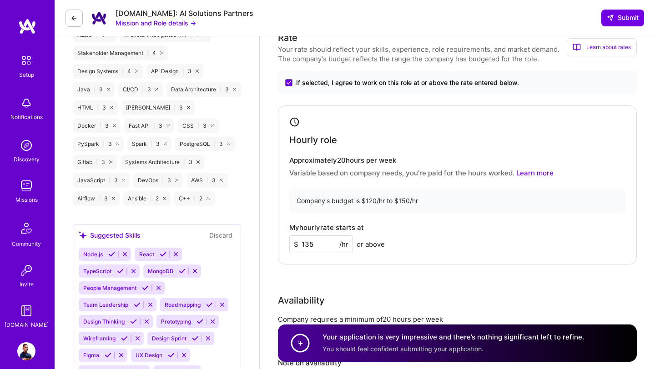
click at [332, 245] on input "135" at bounding box center [321, 244] width 64 height 18
type input "1"
type input "140"
click at [539, 239] on div "My hourly rate starts at $ 140 /hr or above" at bounding box center [457, 239] width 336 height 30
click at [619, 15] on span "Submit" at bounding box center [622, 17] width 32 height 9
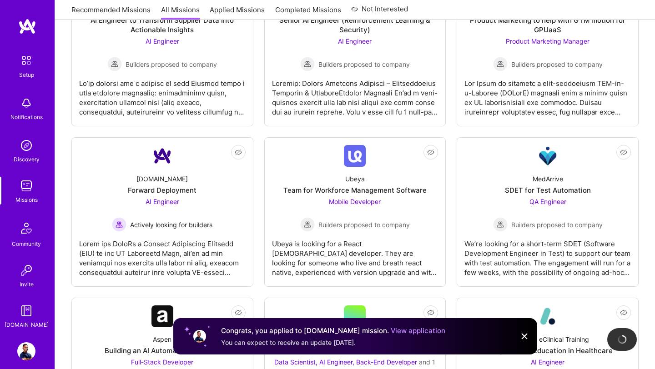
scroll to position [717, 0]
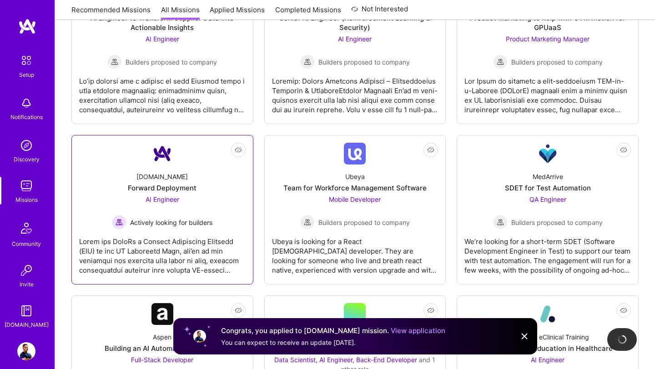
click at [213, 214] on div "[DOMAIN_NAME] Forward Deployment AI Engineer Actively looking for builders" at bounding box center [162, 197] width 166 height 65
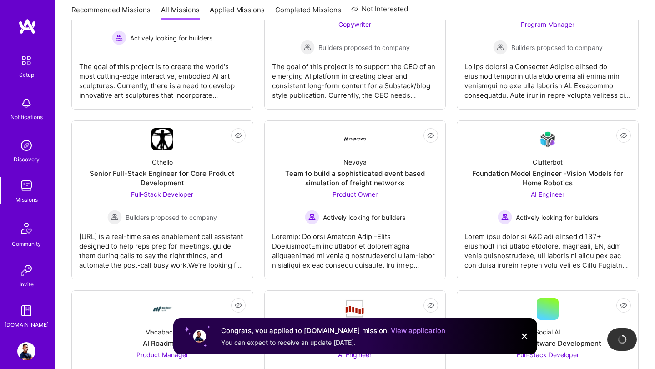
scroll to position [1224, 0]
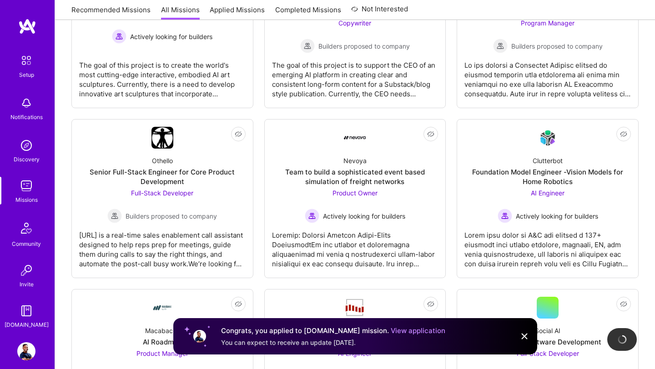
click at [32, 193] on img at bounding box center [26, 186] width 18 height 18
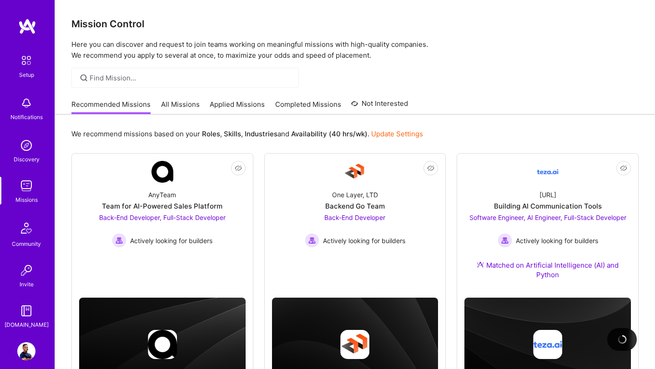
click at [185, 105] on link "All Missions" at bounding box center [180, 107] width 39 height 15
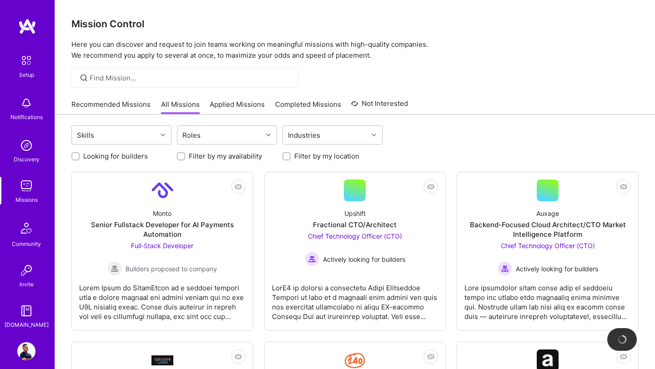
click at [235, 107] on link "Applied Missions" at bounding box center [237, 107] width 55 height 15
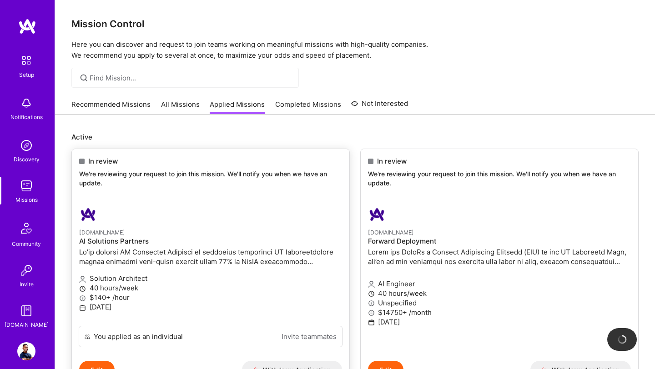
click at [109, 177] on p "We're reviewing your request to join this mission. We'll notify you when we hav…" at bounding box center [210, 179] width 263 height 18
click at [149, 238] on h4 "AI Solutions Partners" at bounding box center [210, 241] width 263 height 8
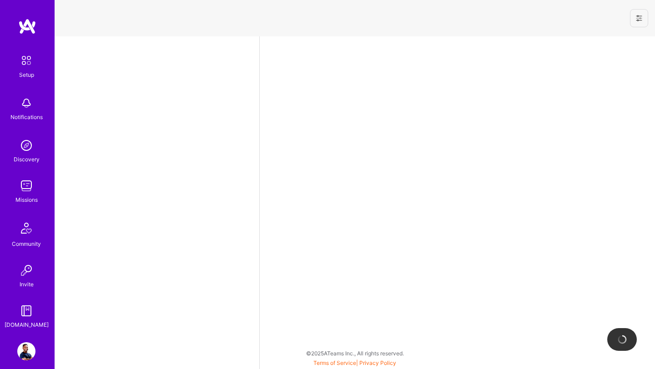
select select "US"
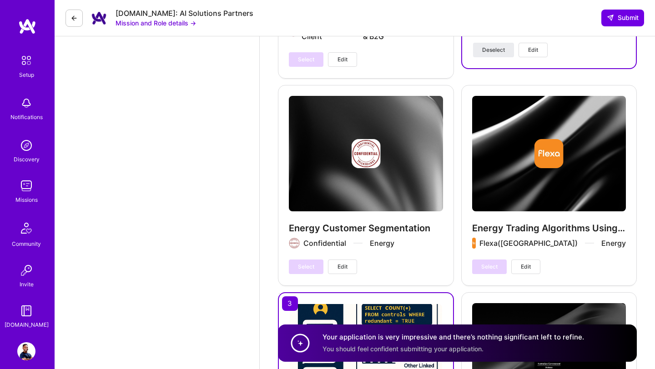
scroll to position [2140, 0]
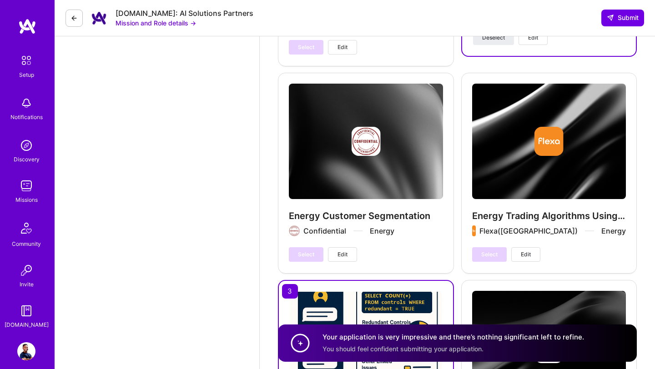
click at [20, 201] on div "Missions" at bounding box center [26, 200] width 22 height 10
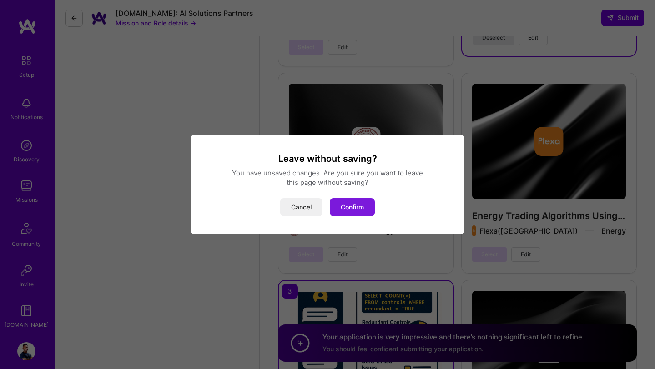
click at [356, 216] on button "Confirm" at bounding box center [352, 207] width 45 height 18
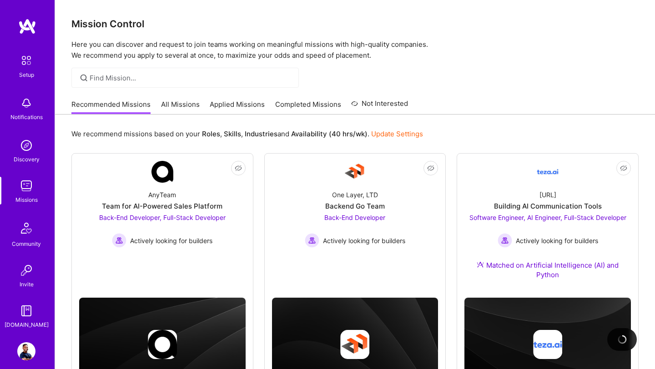
click at [245, 110] on link "Applied Missions" at bounding box center [237, 107] width 55 height 15
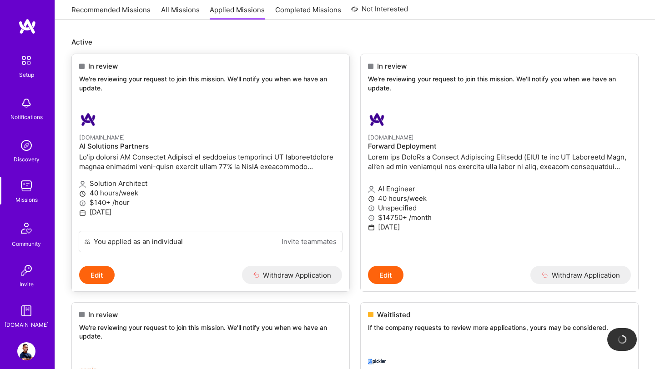
scroll to position [95, 0]
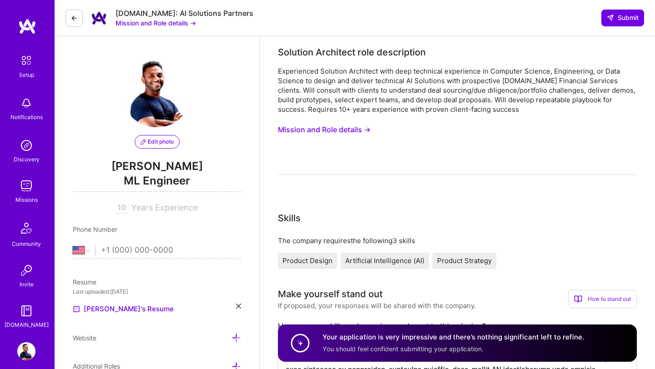
select select "US"
click at [340, 127] on button "Mission and Role details →" at bounding box center [324, 129] width 93 height 17
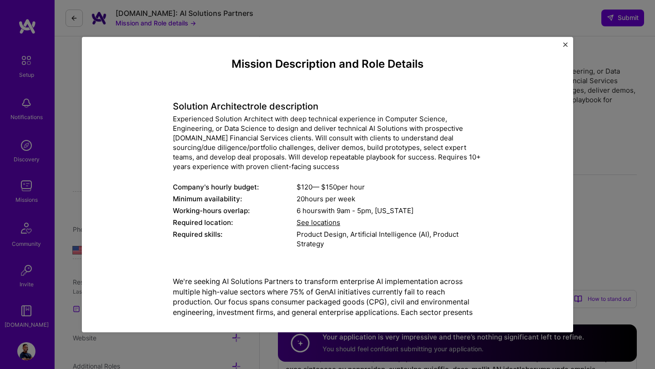
click at [608, 157] on div "Mission Description and Role Details Solution Architect role description Experi…" at bounding box center [327, 184] width 655 height 369
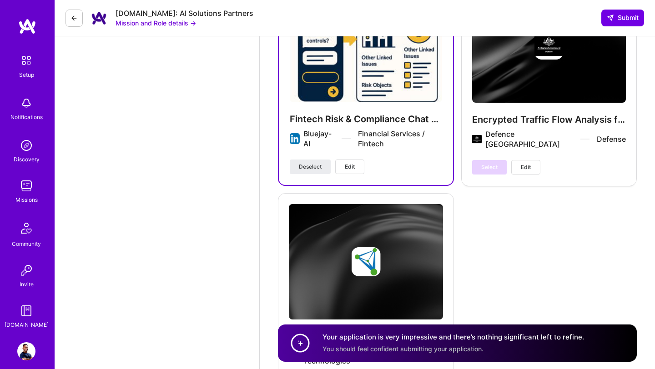
scroll to position [2532, 0]
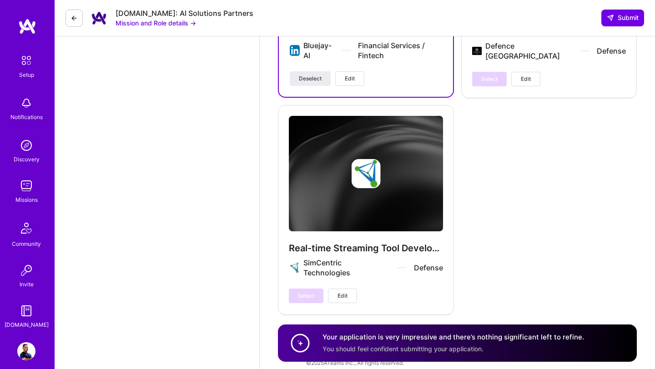
click at [23, 185] on img at bounding box center [26, 186] width 18 height 18
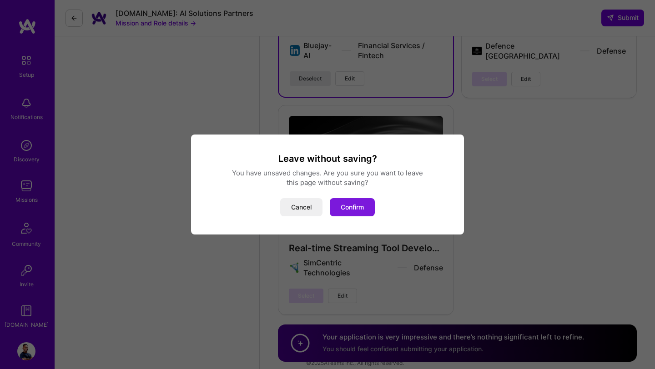
click at [344, 215] on button "Confirm" at bounding box center [352, 207] width 45 height 18
